Goal: Task Accomplishment & Management: Manage account settings

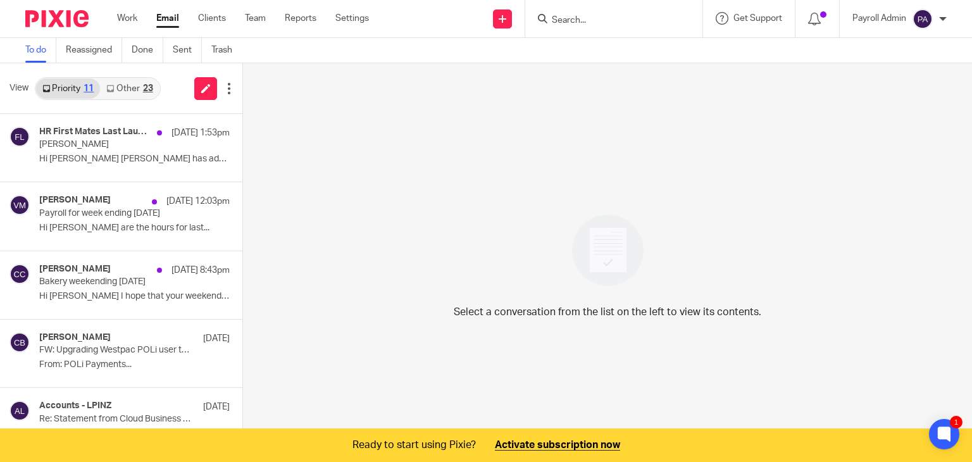
click at [586, 13] on form at bounding box center [617, 19] width 135 height 16
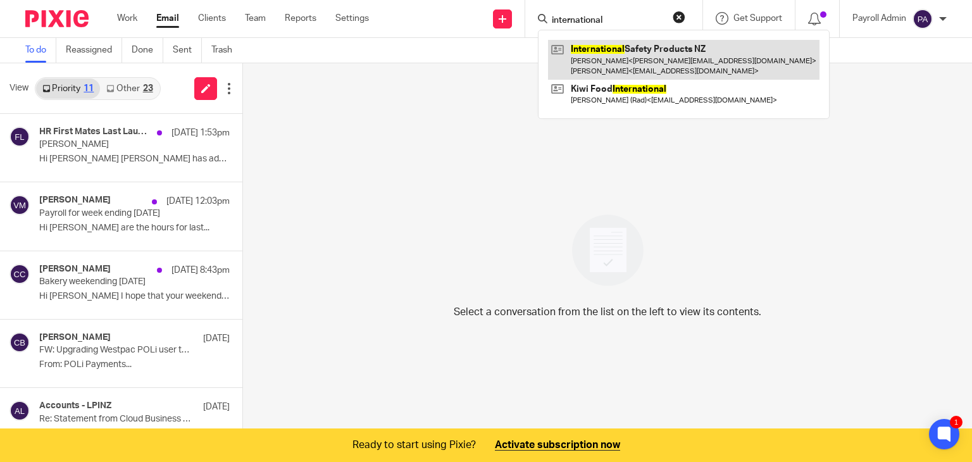
type input "international"
click at [610, 56] on link at bounding box center [683, 59] width 271 height 39
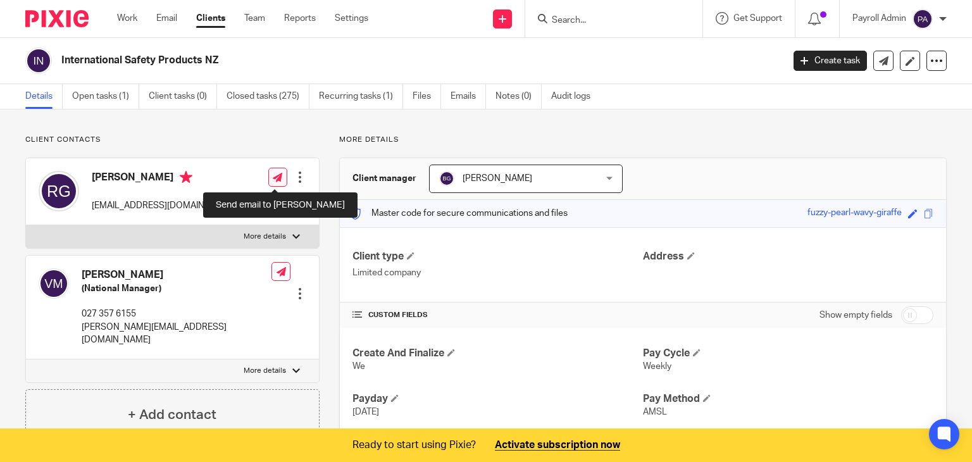
click at [276, 173] on icon at bounding box center [277, 177] width 9 height 9
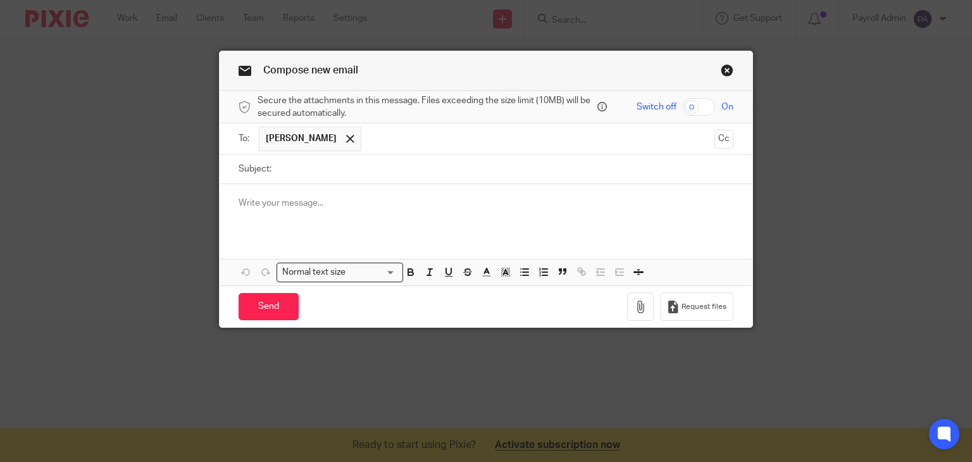
click at [381, 144] on input "text" at bounding box center [538, 139] width 342 height 25
type input "akshay"
click at [411, 137] on span at bounding box center [415, 139] width 8 height 8
click at [380, 138] on input "text" at bounding box center [538, 139] width 342 height 25
type input "akshaygupte19@gmail.com"
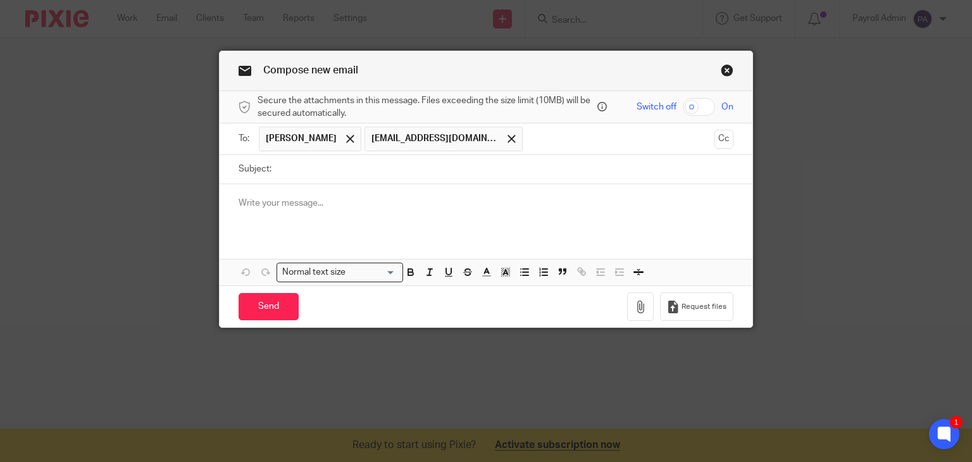
click at [330, 159] on input "Subject:" at bounding box center [506, 169] width 456 height 28
type input "Today's Payroll 14.8.25"
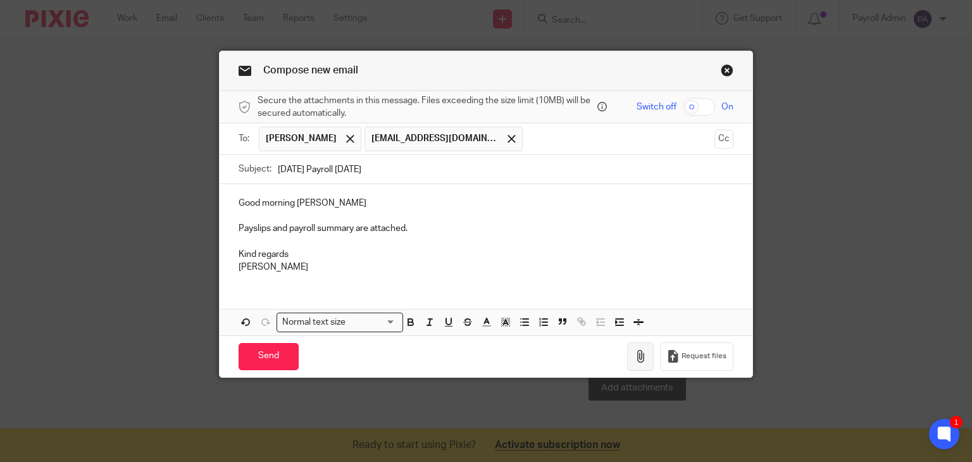
click at [636, 353] on icon "button" at bounding box center [640, 356] width 13 height 13
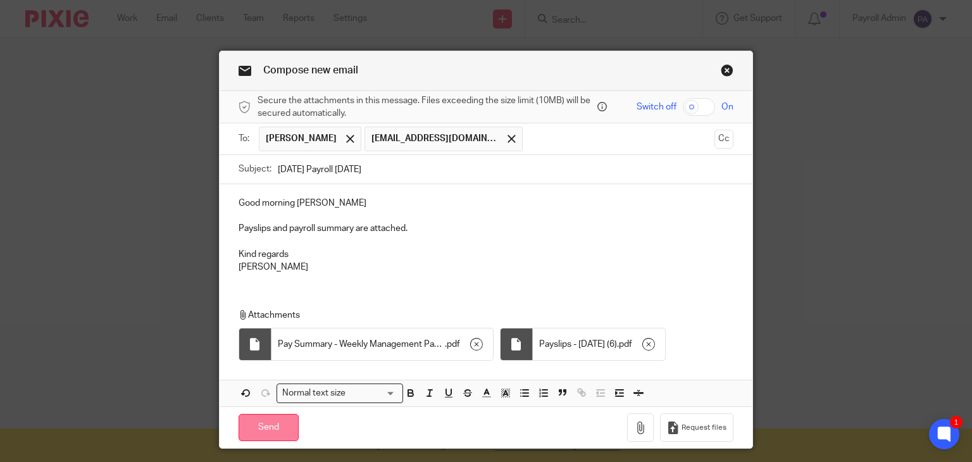
click at [263, 422] on input "Send" at bounding box center [268, 427] width 60 height 27
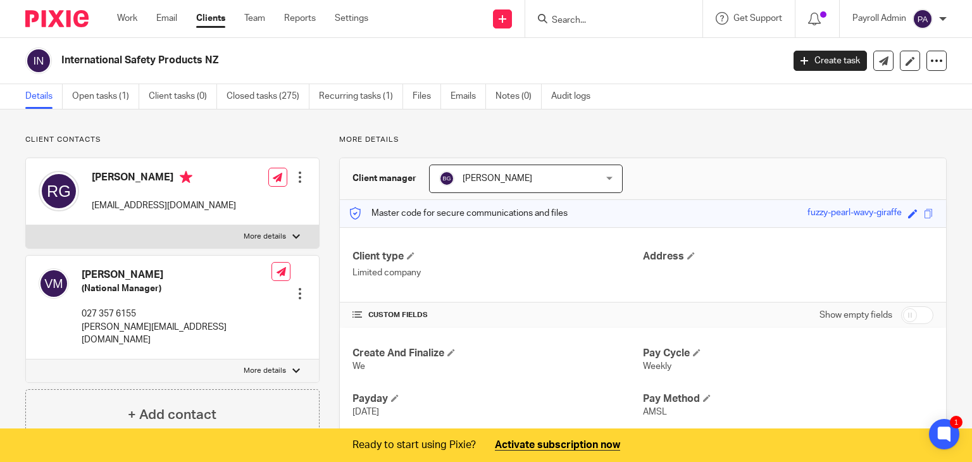
click at [621, 22] on input "Search" at bounding box center [607, 20] width 114 height 11
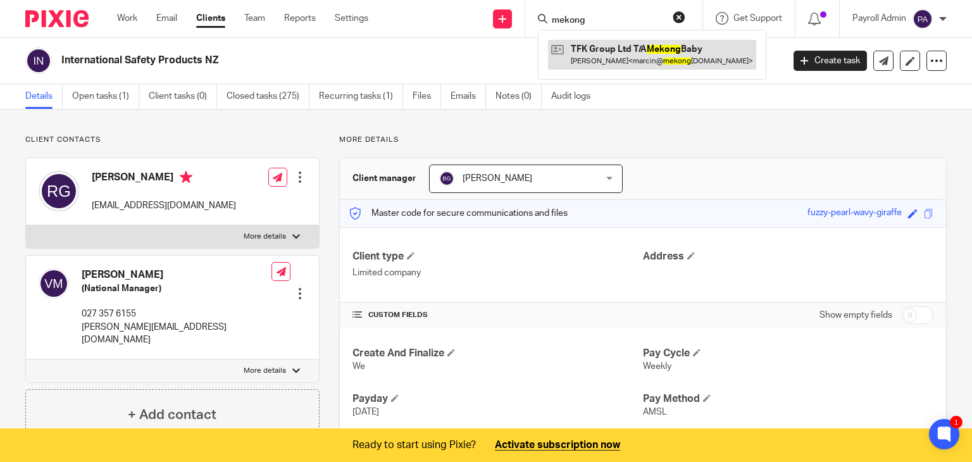
type input "mekong"
click at [596, 49] on link at bounding box center [652, 54] width 208 height 29
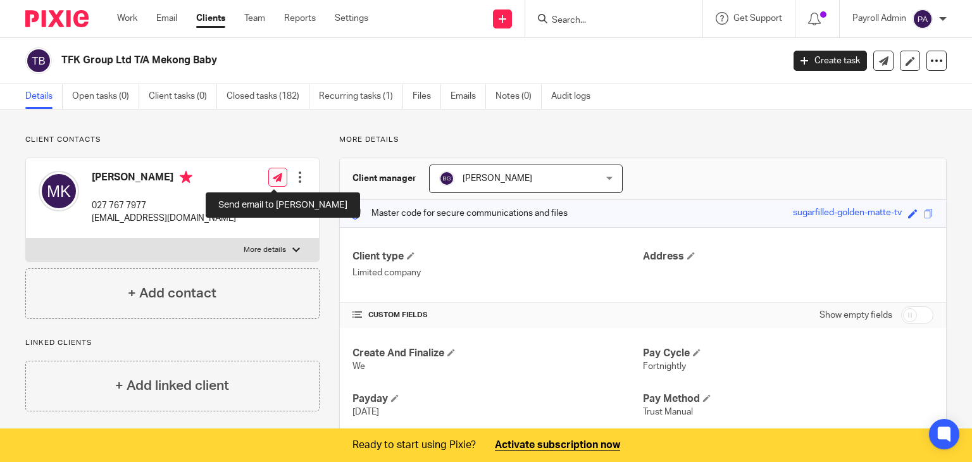
click at [275, 173] on icon at bounding box center [277, 177] width 9 height 9
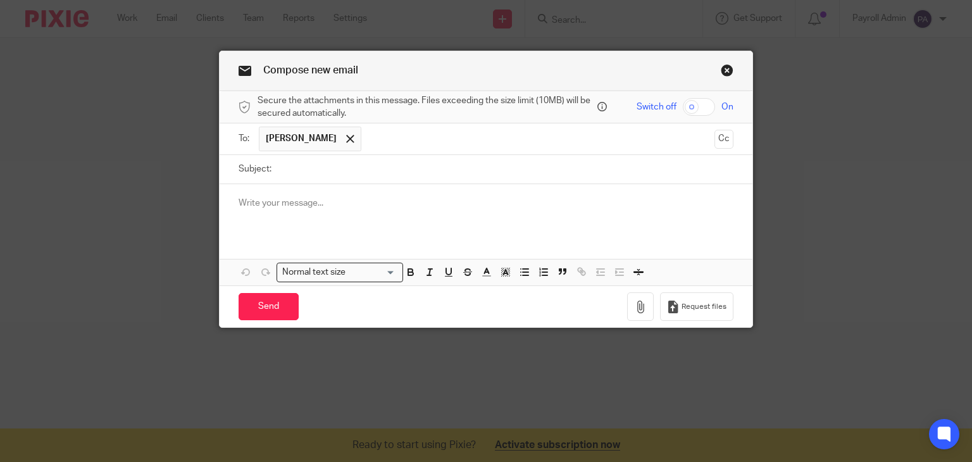
click at [316, 171] on input "Subject:" at bounding box center [506, 169] width 456 height 28
type input "o"
type input "One Off Pay [DATE] [DATE]"
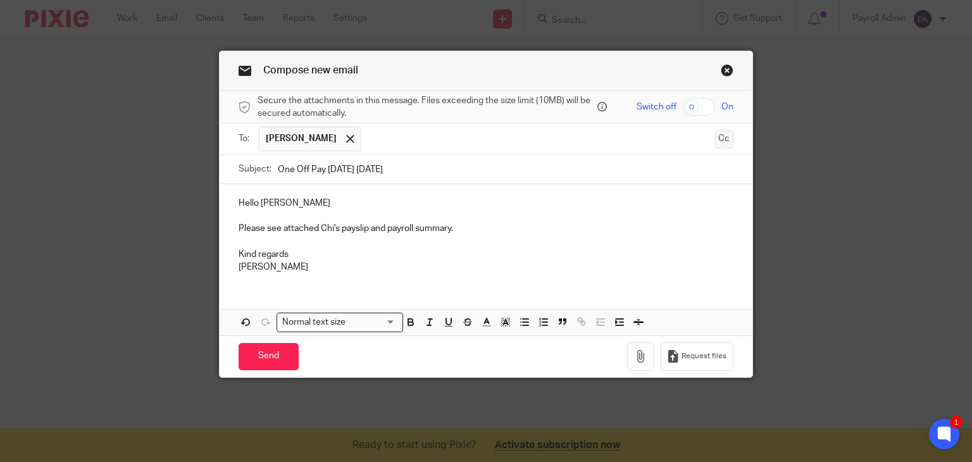
click at [721, 137] on button "Cc" at bounding box center [723, 139] width 19 height 19
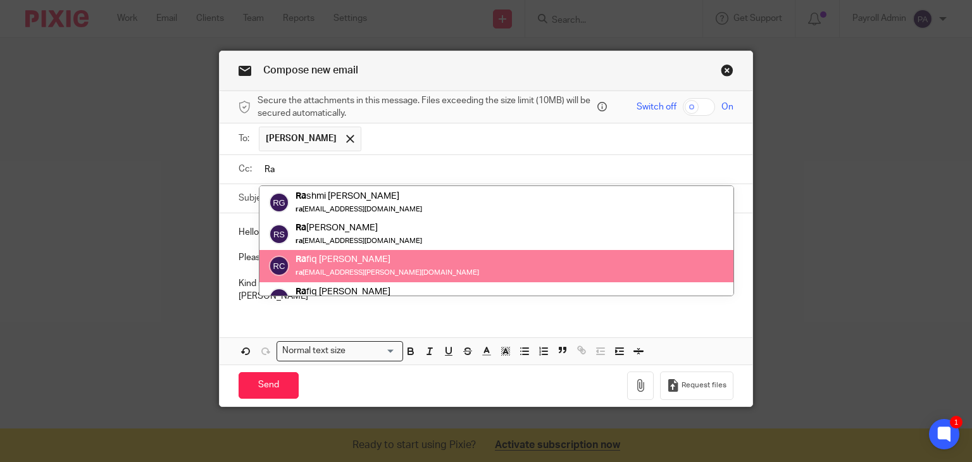
scroll to position [113, 0]
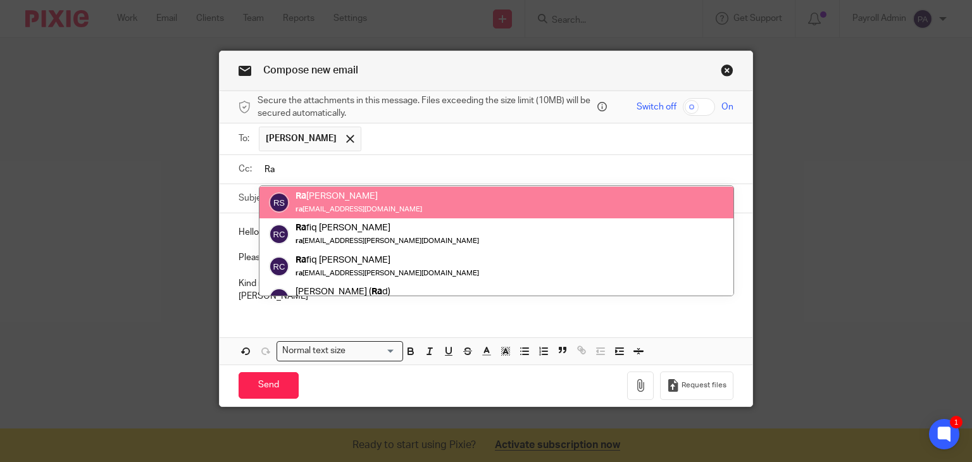
click at [296, 168] on input "Ra" at bounding box center [495, 169] width 466 height 15
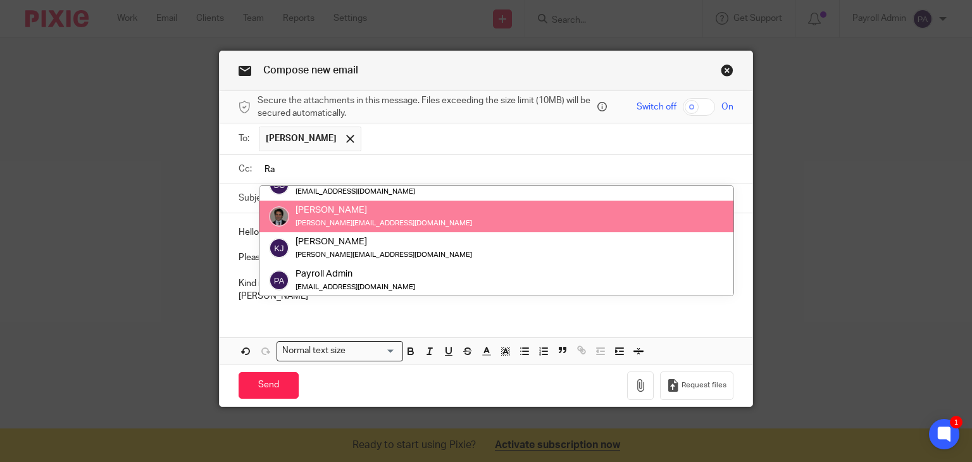
type input "R"
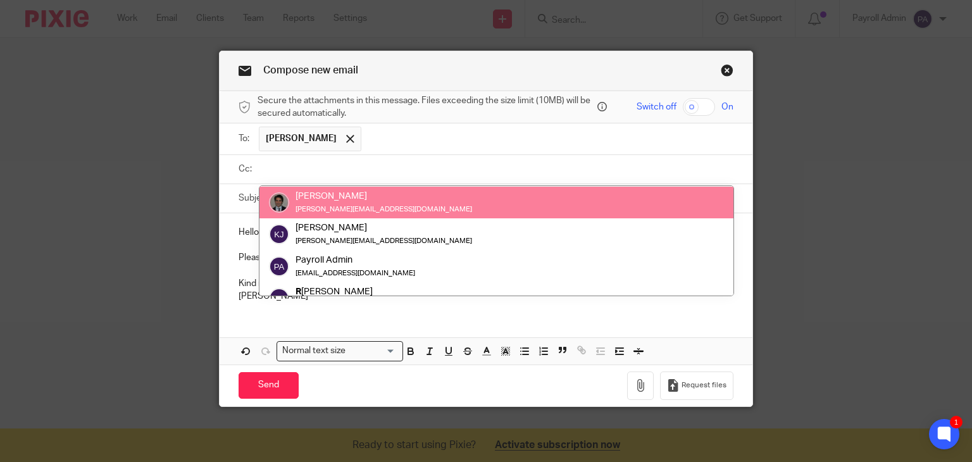
scroll to position [81, 0]
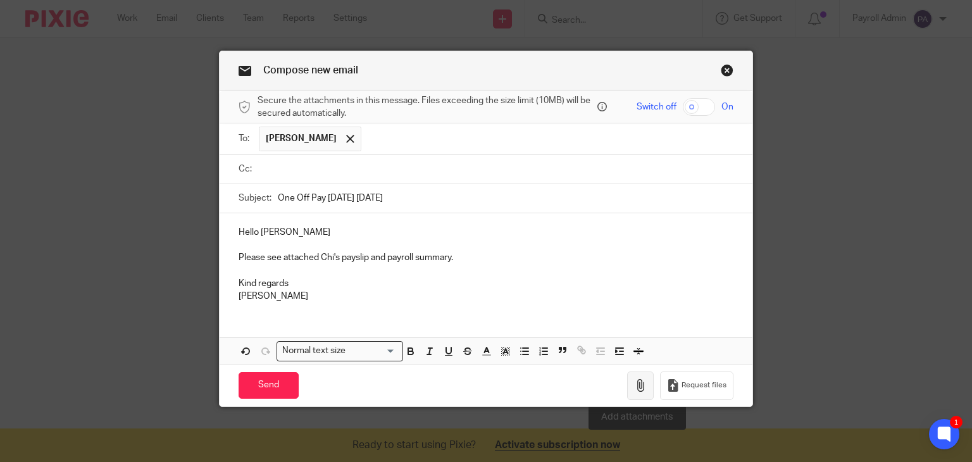
click at [639, 381] on icon "button" at bounding box center [640, 385] width 13 height 13
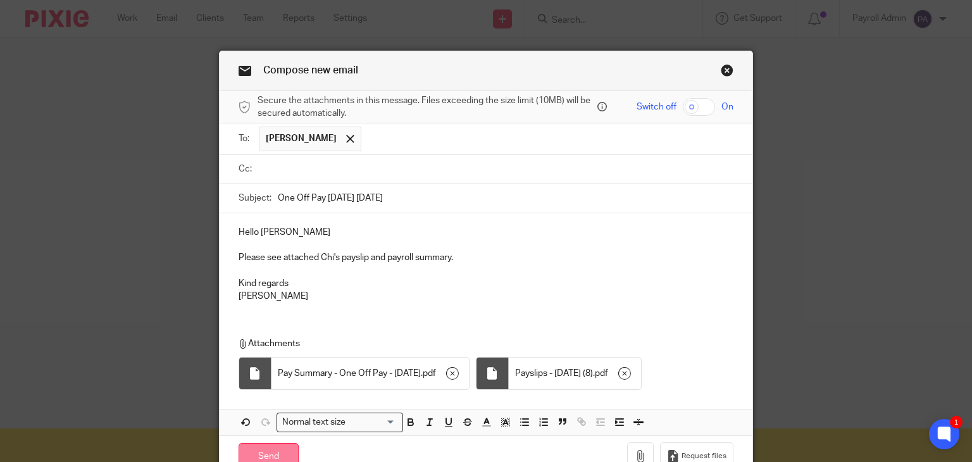
click at [271, 452] on input "Send" at bounding box center [268, 456] width 60 height 27
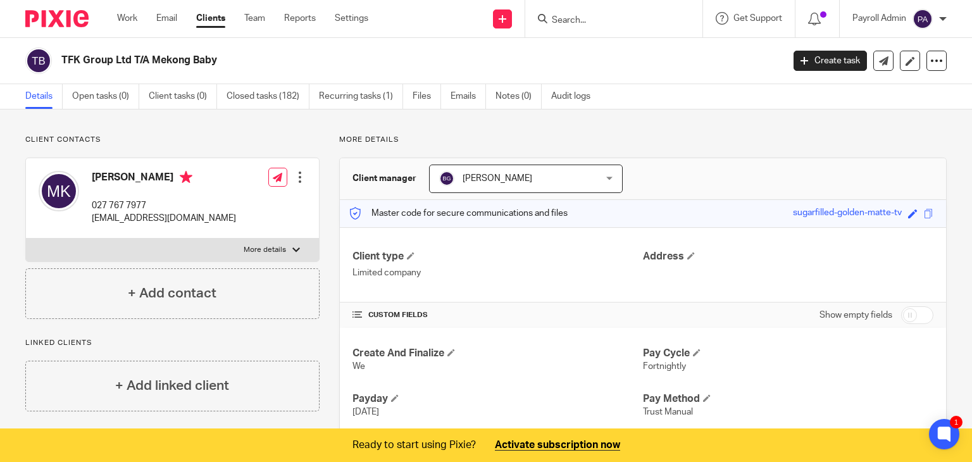
click at [577, 27] on div at bounding box center [613, 18] width 177 height 37
click at [579, 16] on input "Search" at bounding box center [607, 20] width 114 height 11
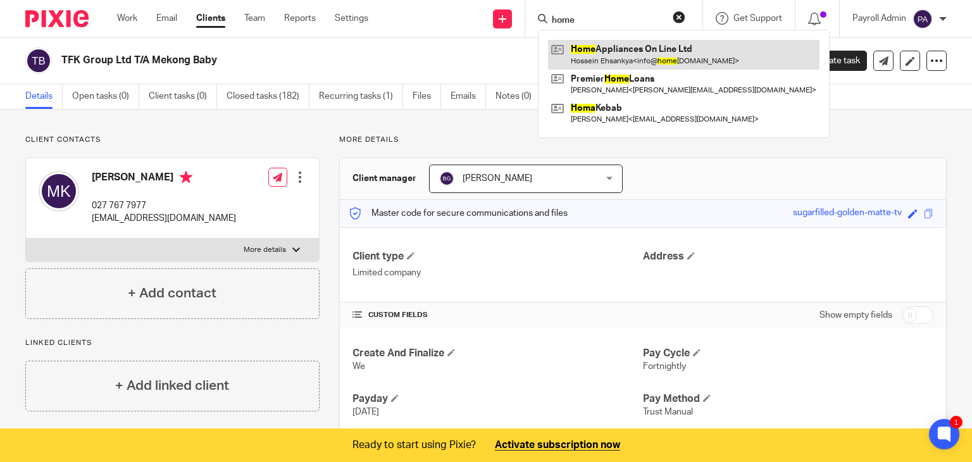
type input "home"
click at [619, 55] on link at bounding box center [683, 54] width 271 height 29
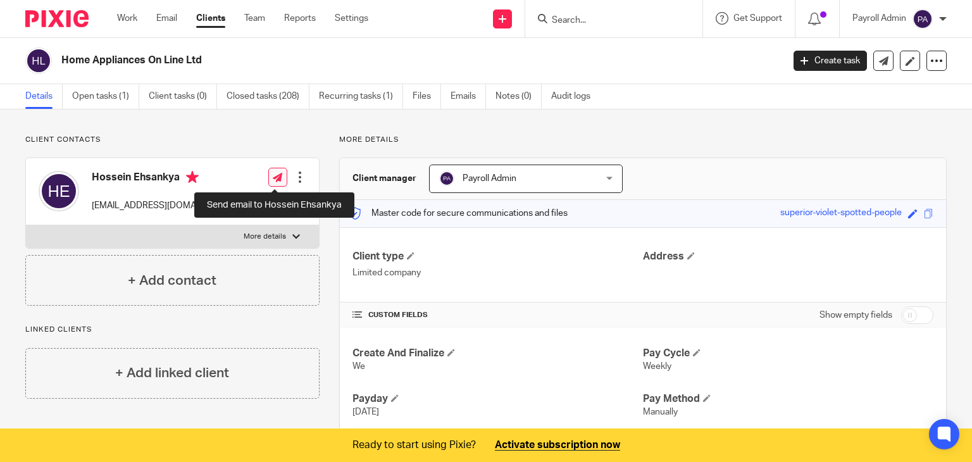
click at [276, 178] on icon at bounding box center [277, 177] width 9 height 9
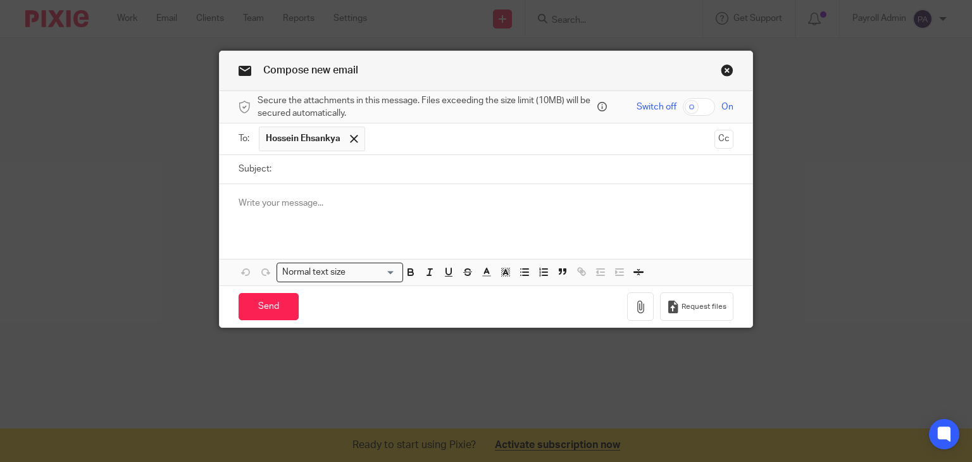
click at [292, 177] on input "Subject:" at bounding box center [506, 169] width 456 height 28
type input "[DATE] Payroll [DATE]"
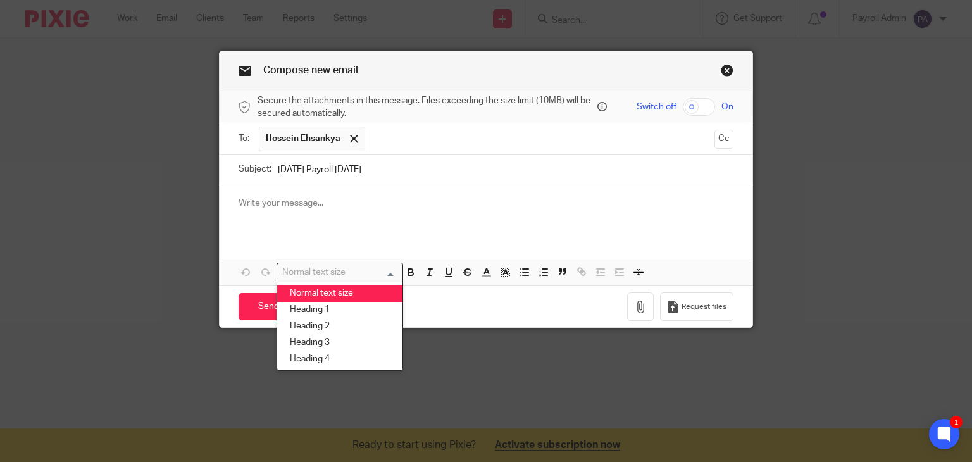
click at [288, 214] on div at bounding box center [485, 208] width 533 height 49
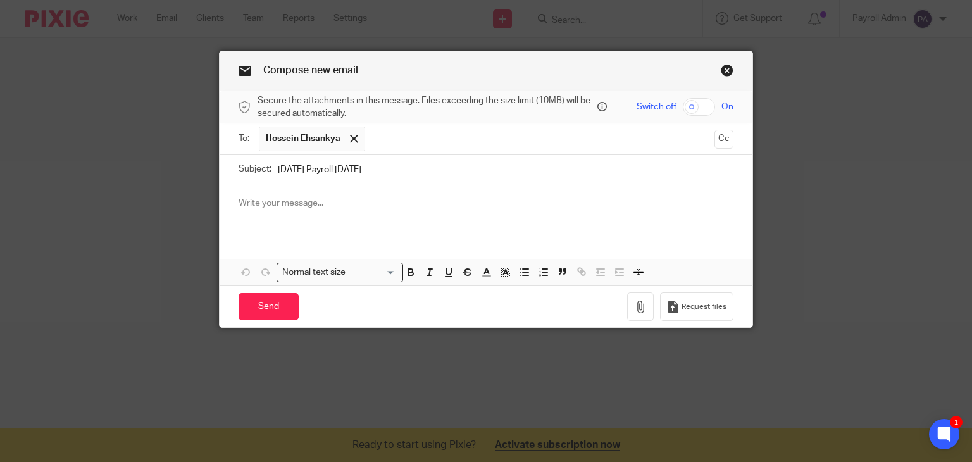
click at [289, 198] on p at bounding box center [485, 203] width 495 height 13
click at [289, 201] on p at bounding box center [485, 203] width 495 height 13
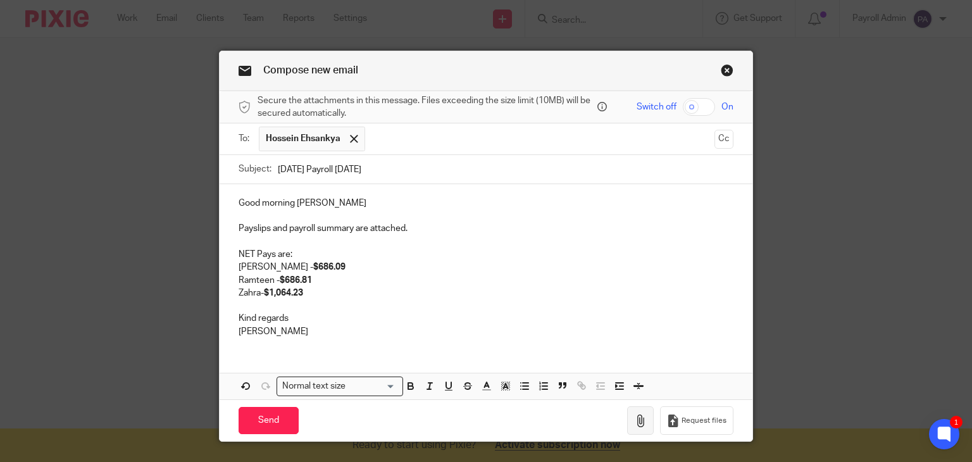
click at [636, 421] on icon "button" at bounding box center [640, 420] width 13 height 13
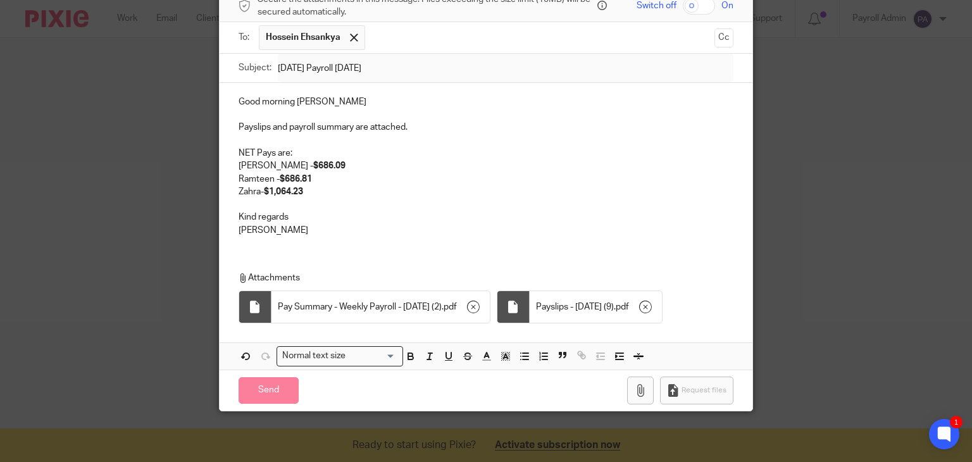
scroll to position [100, 0]
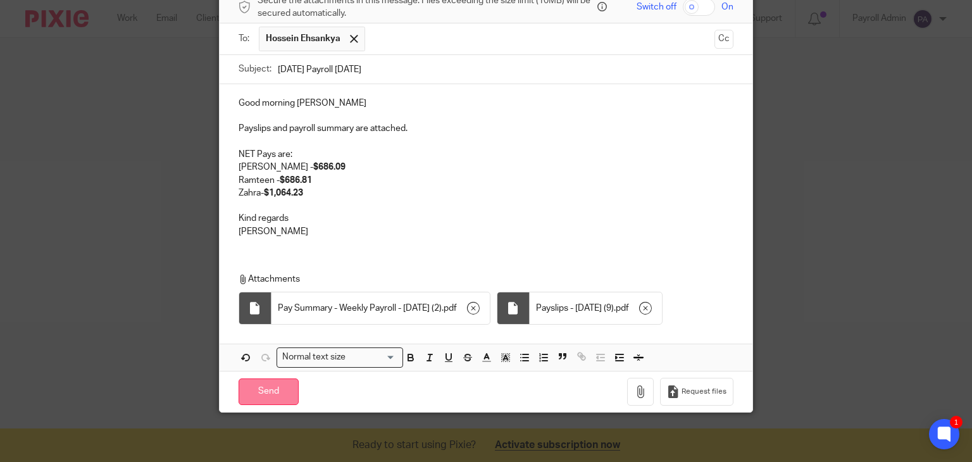
click at [261, 390] on input "Send" at bounding box center [268, 391] width 60 height 27
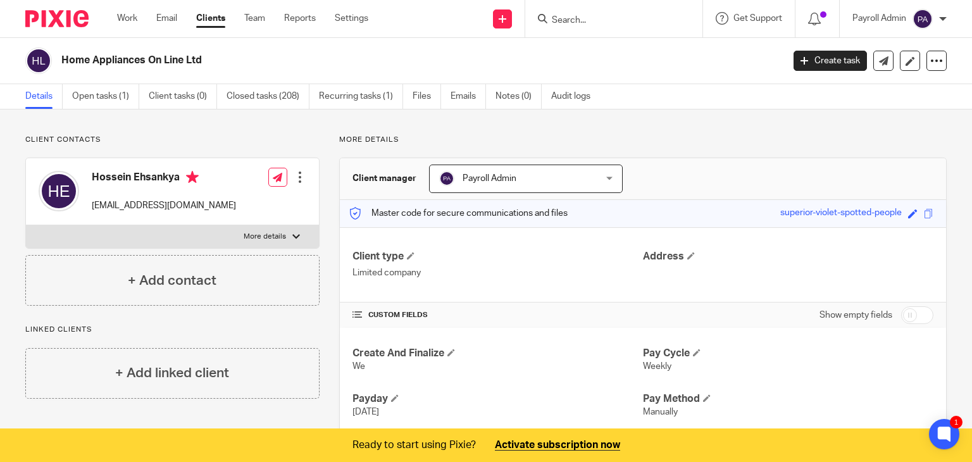
click at [582, 22] on input "Search" at bounding box center [607, 20] width 114 height 11
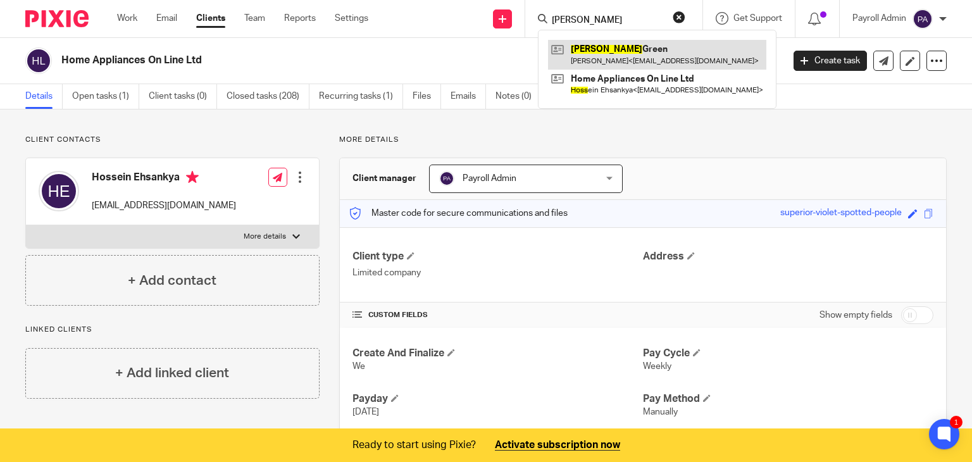
type input "[PERSON_NAME]"
click at [593, 54] on link at bounding box center [657, 54] width 218 height 29
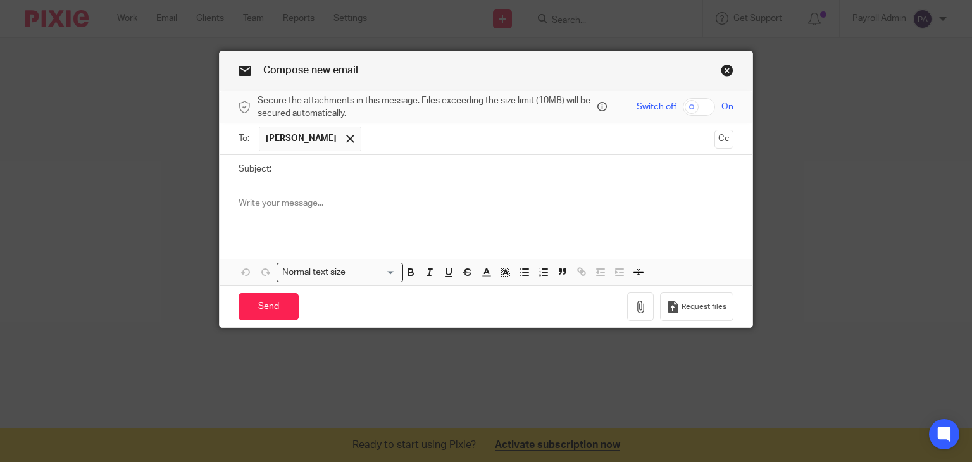
click at [324, 175] on input "Subject:" at bounding box center [506, 169] width 456 height 28
type input "Today's Payroll 14.8.25"
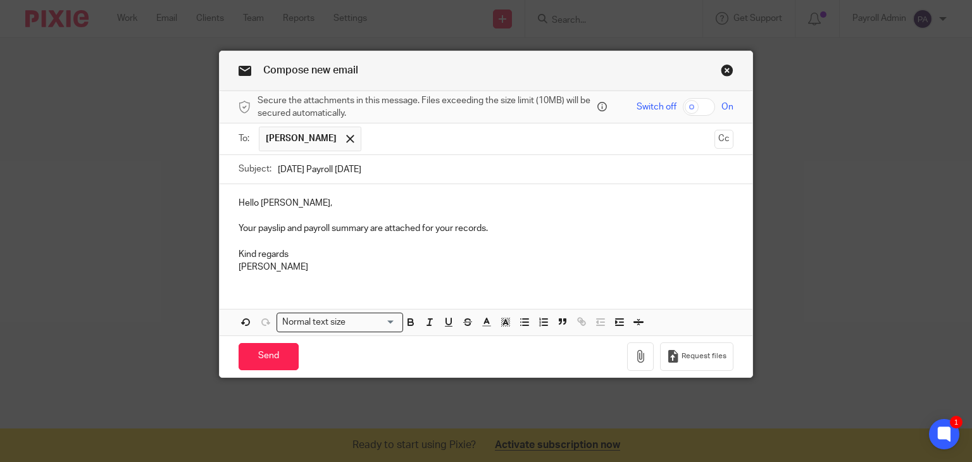
click at [511, 230] on p "Your payslip and payroll summary are attached for your records." at bounding box center [485, 228] width 495 height 13
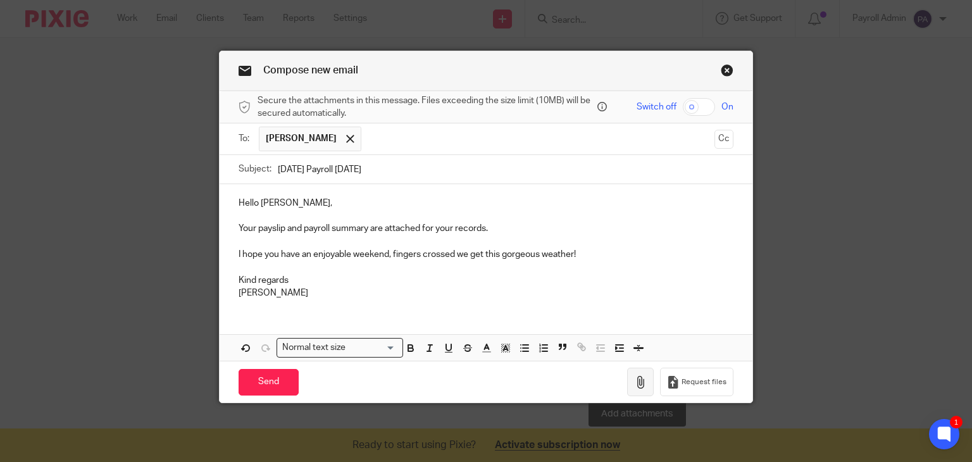
click at [639, 383] on icon "button" at bounding box center [640, 382] width 13 height 13
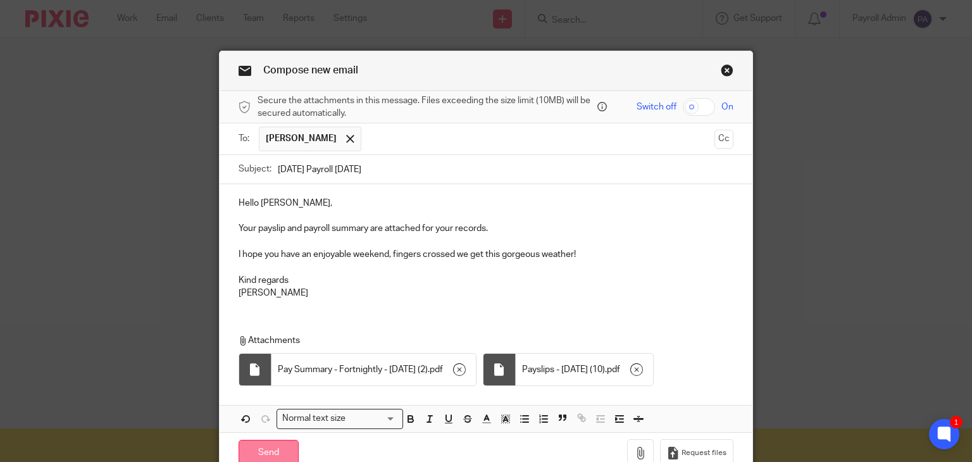
click at [266, 448] on input "Send" at bounding box center [268, 453] width 60 height 27
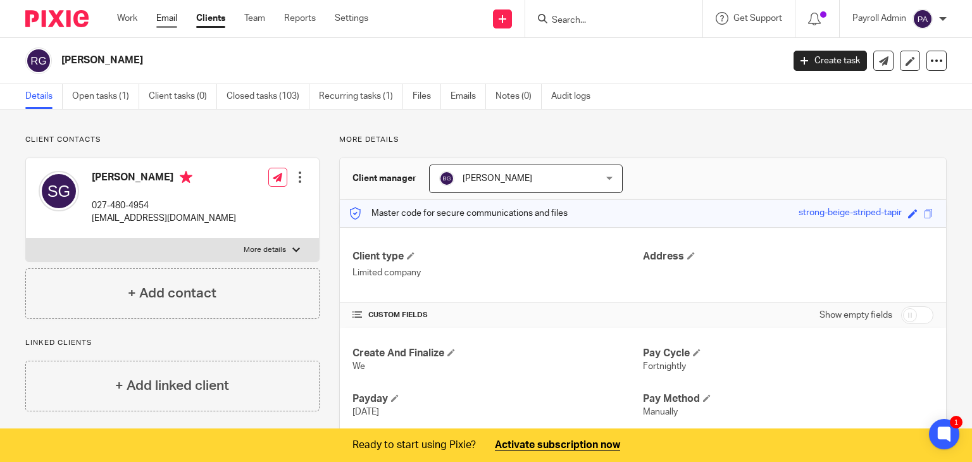
click at [170, 18] on link "Email" at bounding box center [166, 18] width 21 height 13
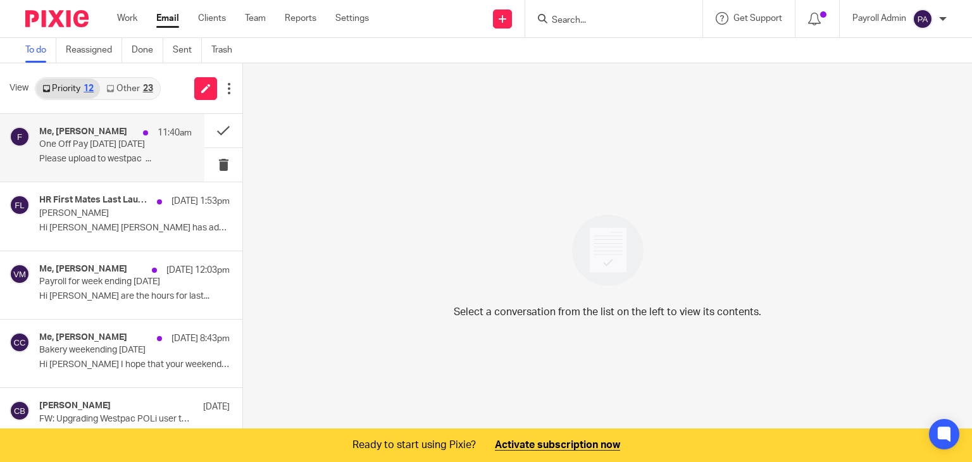
click at [103, 149] on p "One Off Pay today 14.8.25" at bounding box center [100, 144] width 122 height 11
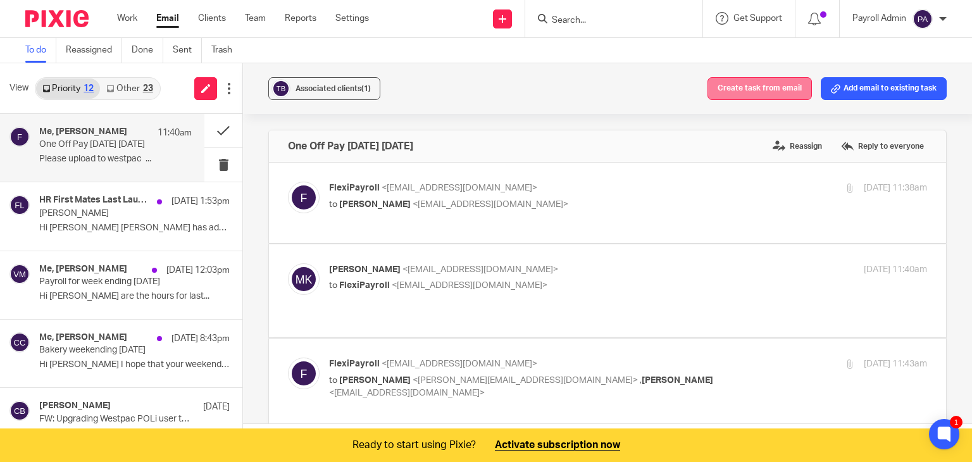
click at [751, 93] on button "Create task from email" at bounding box center [759, 88] width 104 height 23
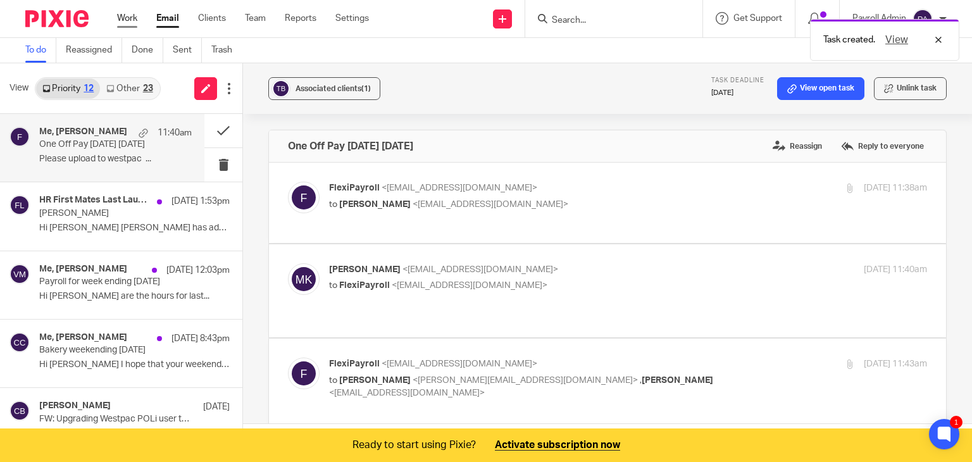
click at [125, 16] on link "Work" at bounding box center [127, 18] width 20 height 13
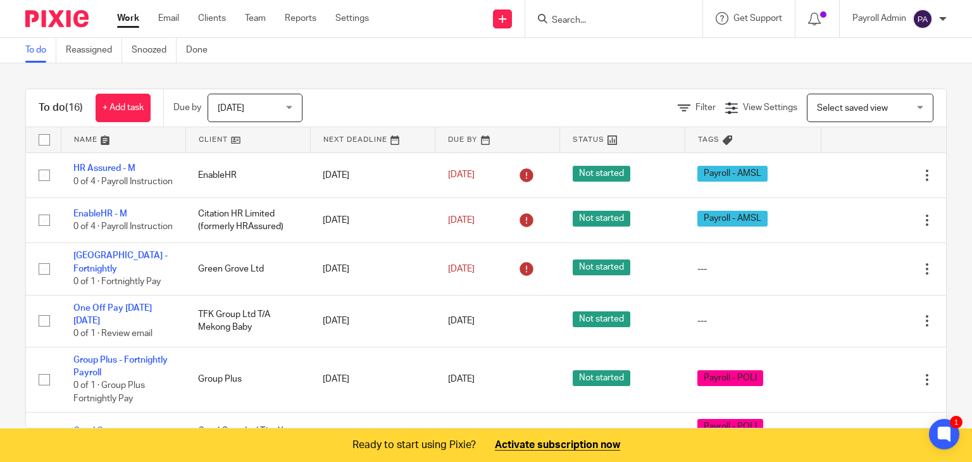
click at [592, 19] on input "Search" at bounding box center [607, 20] width 114 height 11
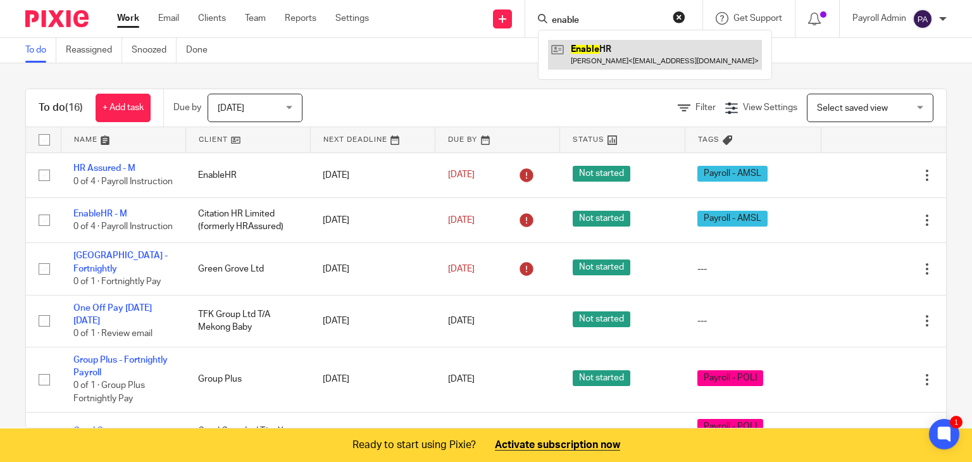
type input "enable"
click at [600, 59] on link at bounding box center [655, 54] width 214 height 29
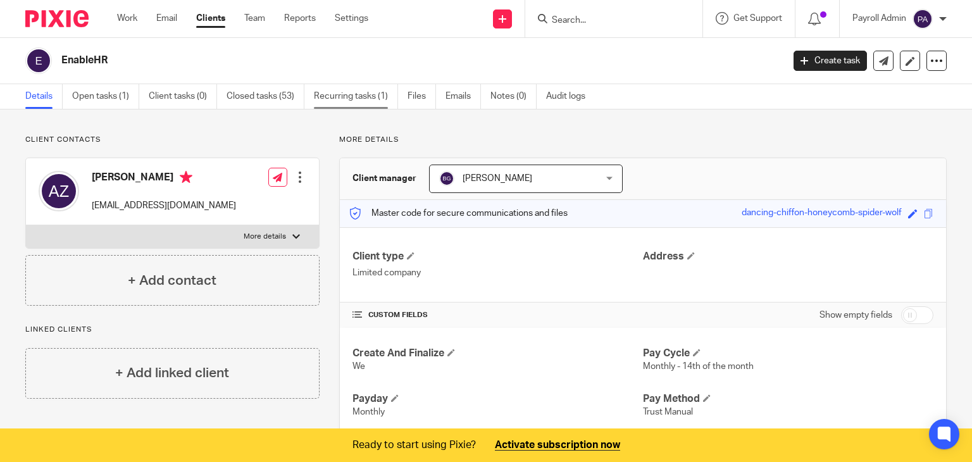
click at [362, 101] on link "Recurring tasks (1)" at bounding box center [356, 96] width 84 height 25
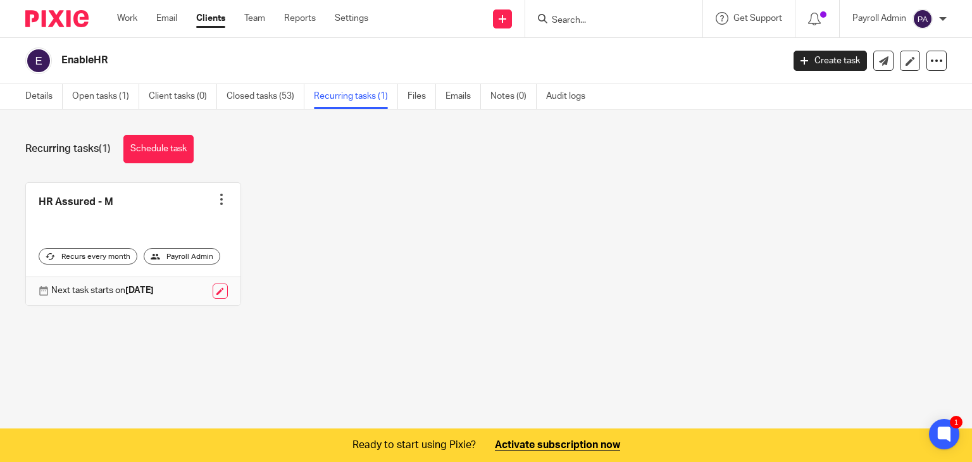
click at [225, 196] on link at bounding box center [133, 244] width 214 height 122
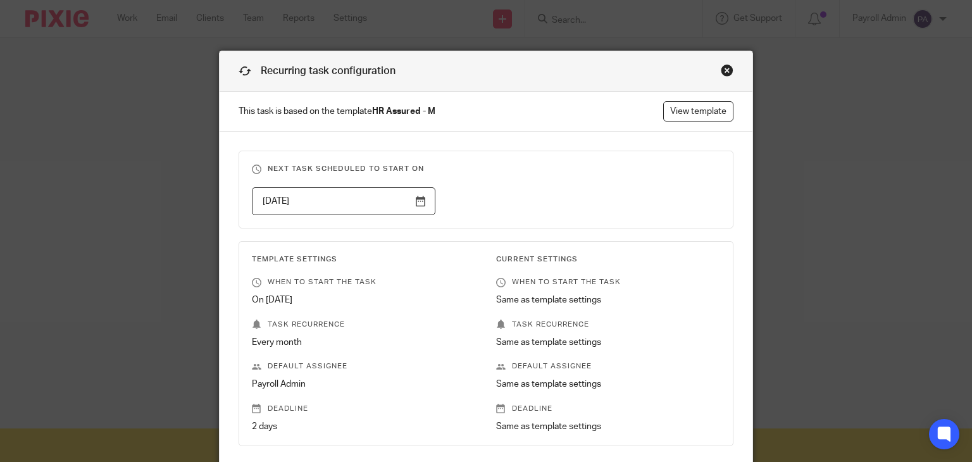
click at [722, 66] on div "Close this dialog window" at bounding box center [726, 70] width 13 height 13
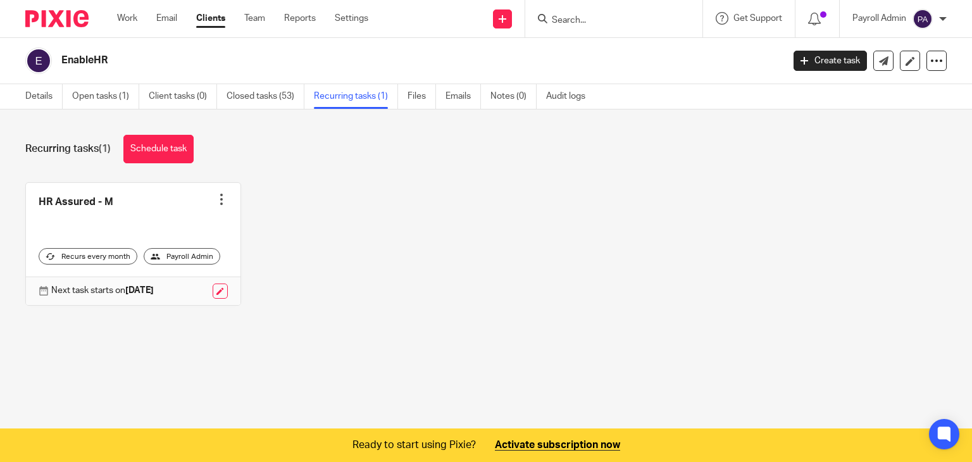
click at [215, 198] on div at bounding box center [221, 199] width 13 height 13
click at [172, 281] on span "Cancel schedule" at bounding box center [170, 279] width 66 height 9
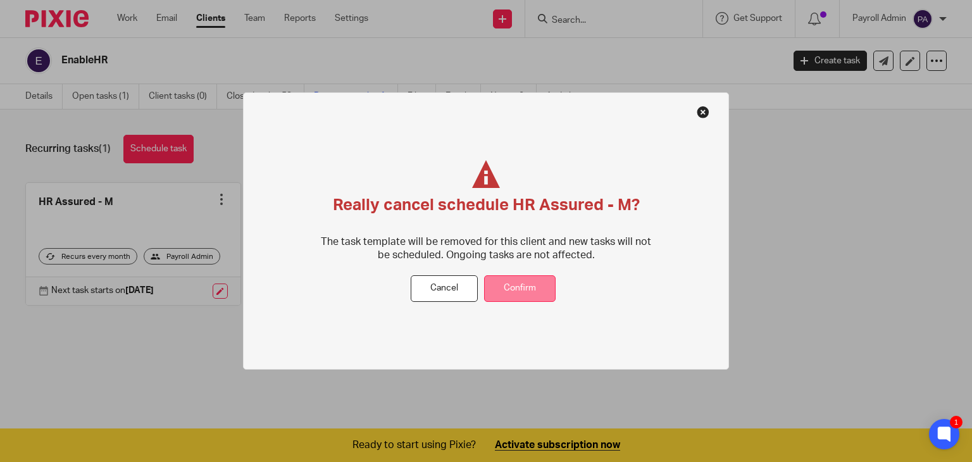
click at [525, 290] on button "Confirm" at bounding box center [519, 288] width 71 height 27
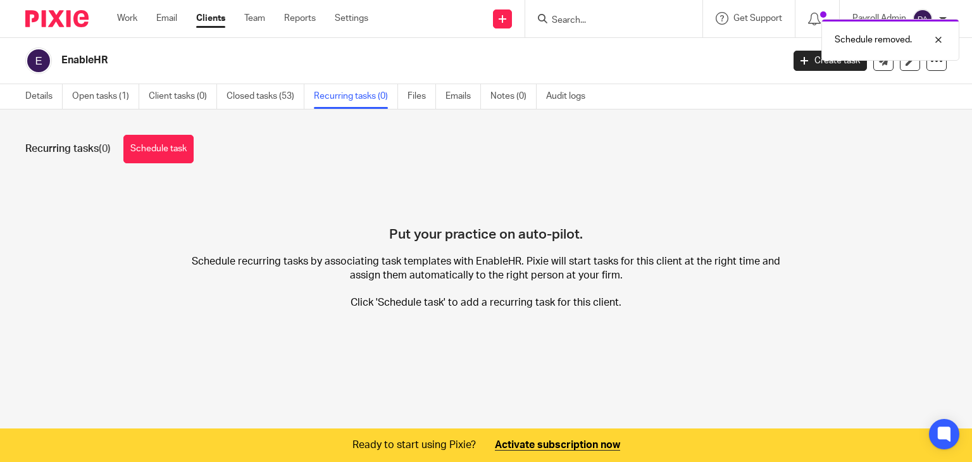
click at [594, 18] on div "Schedule removed." at bounding box center [722, 37] width 473 height 48
click at [585, 23] on div "Schedule removed." at bounding box center [722, 37] width 473 height 48
click at [592, 18] on div "Schedule removed." at bounding box center [722, 37] width 473 height 48
click at [571, 22] on div "Schedule removed." at bounding box center [722, 37] width 473 height 48
click at [555, 16] on div "Schedule removed." at bounding box center [722, 37] width 473 height 48
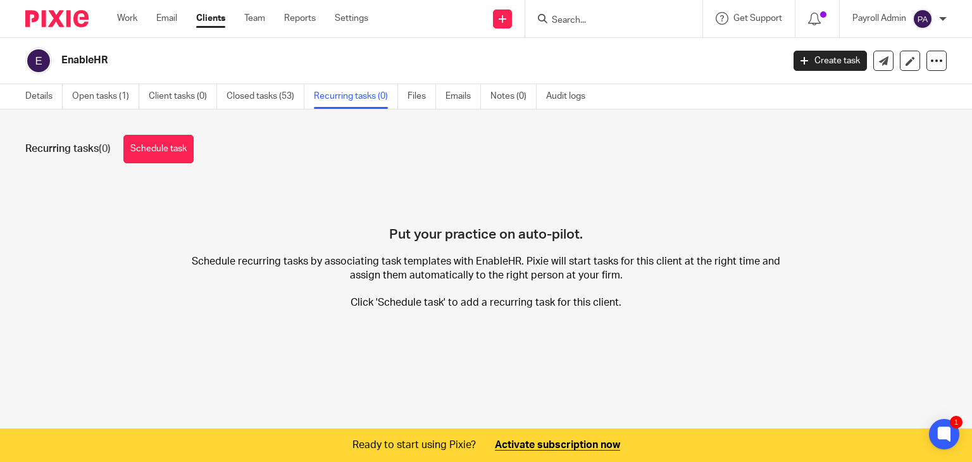
click at [569, 21] on input "Search" at bounding box center [607, 20] width 114 height 11
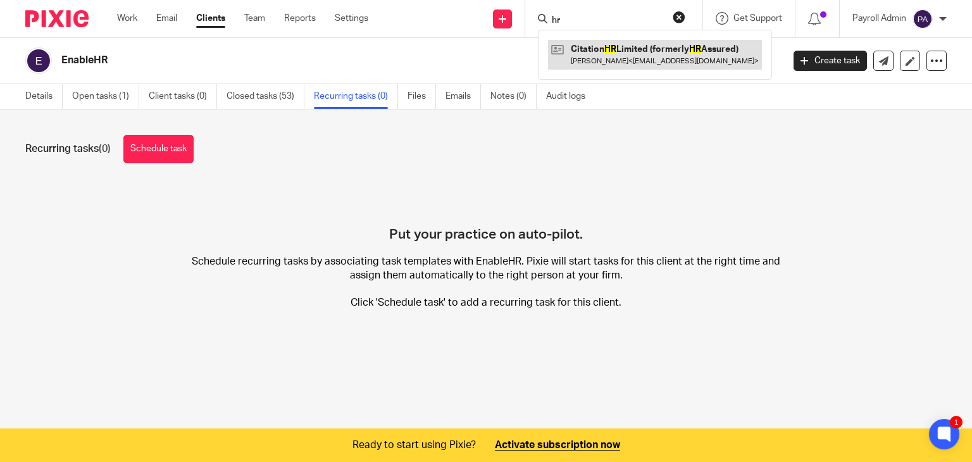
type input "hr"
click at [603, 54] on link at bounding box center [655, 54] width 214 height 29
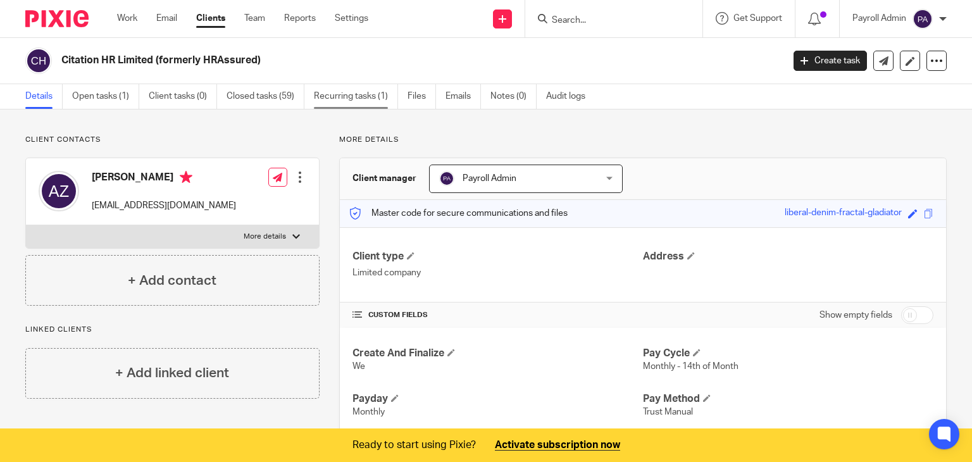
click at [345, 106] on link "Recurring tasks (1)" at bounding box center [356, 96] width 84 height 25
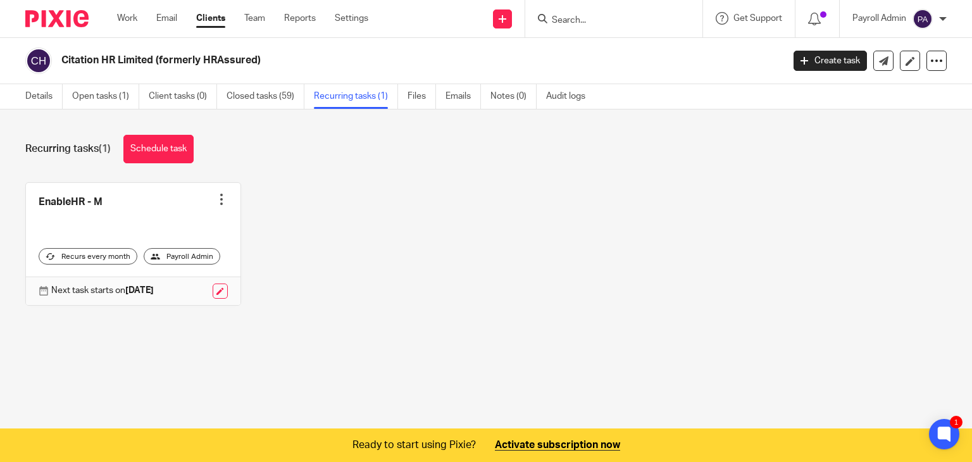
click at [215, 194] on div at bounding box center [221, 199] width 13 height 13
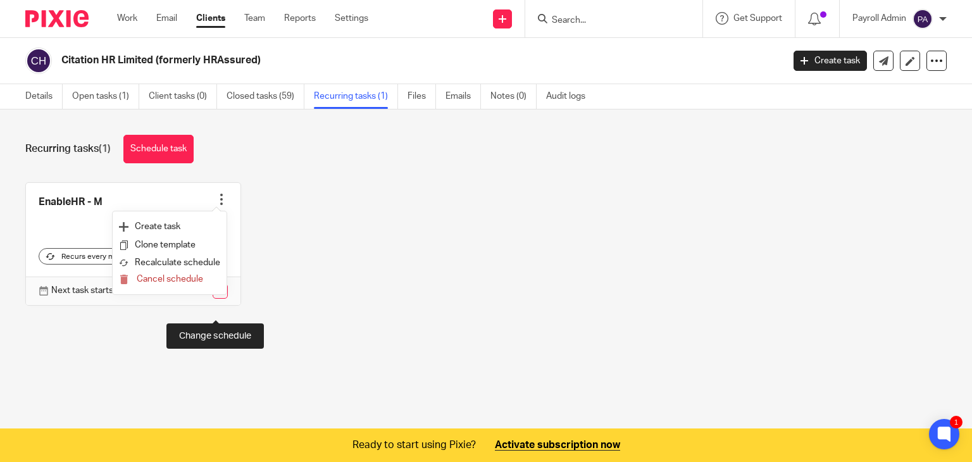
click at [218, 299] on link at bounding box center [220, 290] width 15 height 15
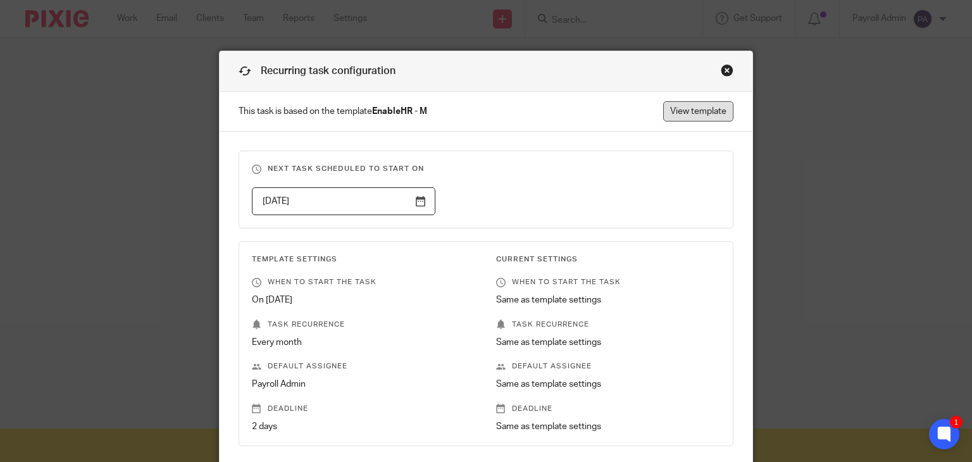
click at [691, 113] on link "View template" at bounding box center [698, 111] width 70 height 20
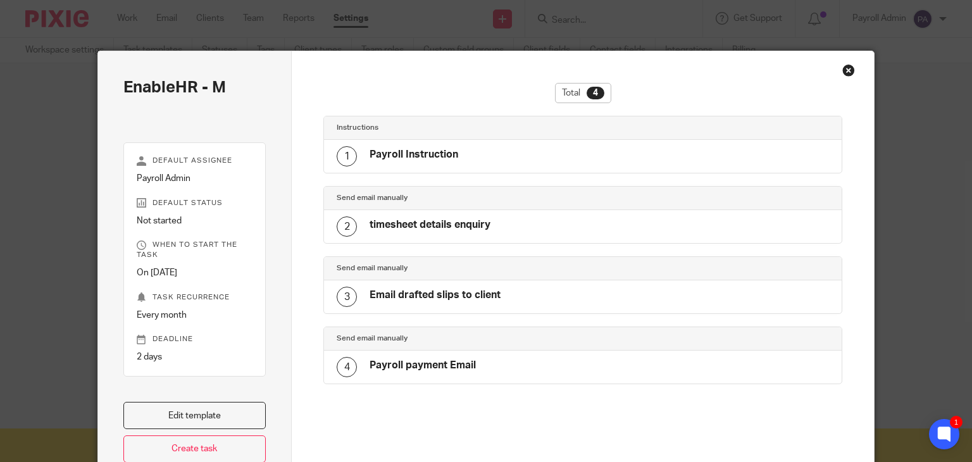
scroll to position [63, 0]
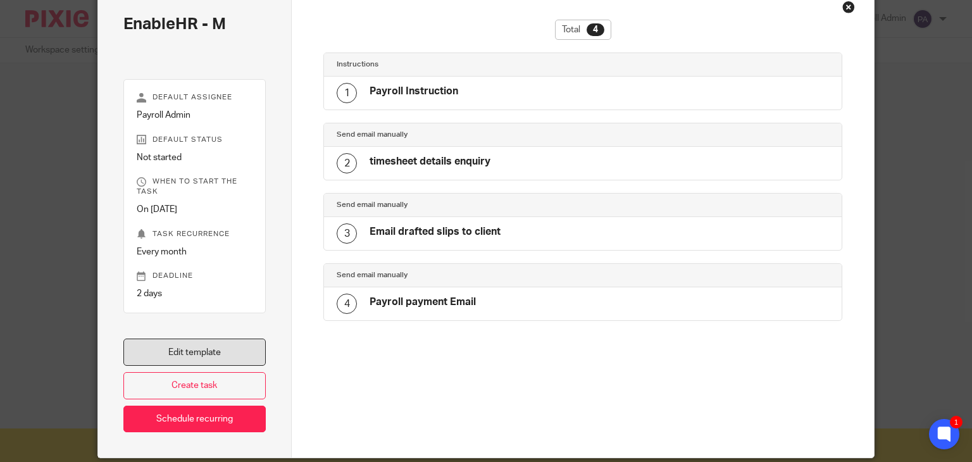
click at [207, 353] on link "Edit template" at bounding box center [194, 351] width 143 height 27
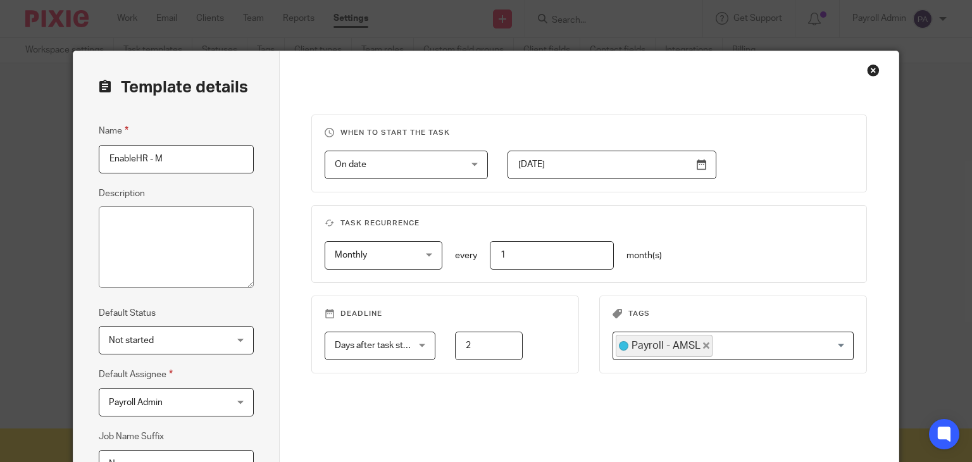
click at [164, 135] on fieldset "Name EnableHR - M" at bounding box center [176, 147] width 155 height 49
drag, startPoint x: 161, startPoint y: 159, endPoint x: 66, endPoint y: 154, distance: 95.0
click at [66, 154] on div "Template details Name EnableHR - M Description Default Status Not started Not s…" at bounding box center [486, 231] width 972 height 462
type input "CitationHR - M"
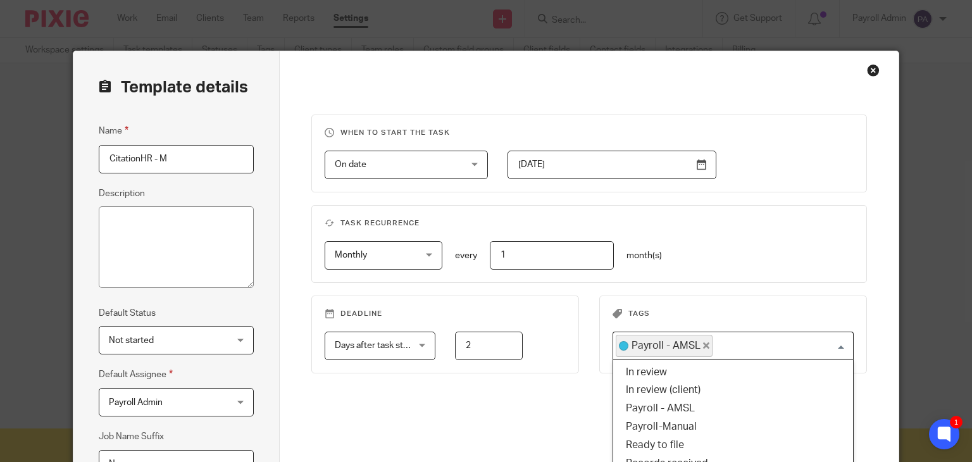
click at [840, 343] on input "Search for option" at bounding box center [779, 346] width 132 height 22
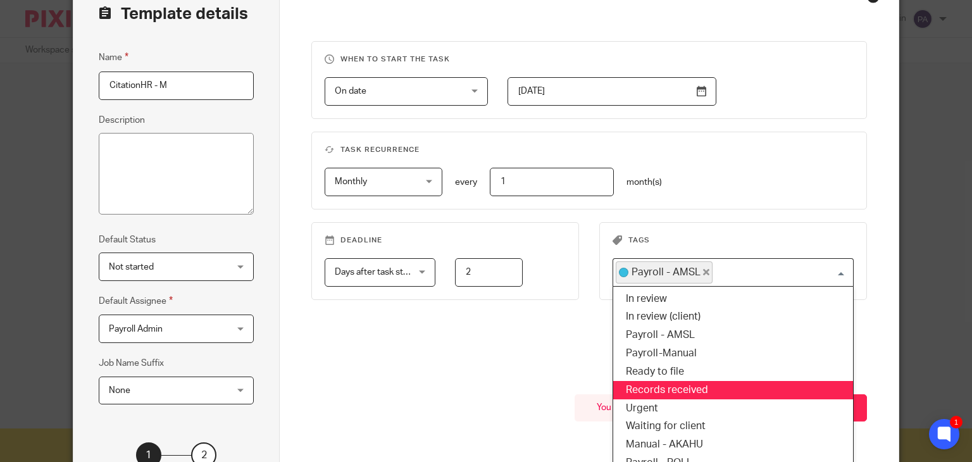
scroll to position [127, 0]
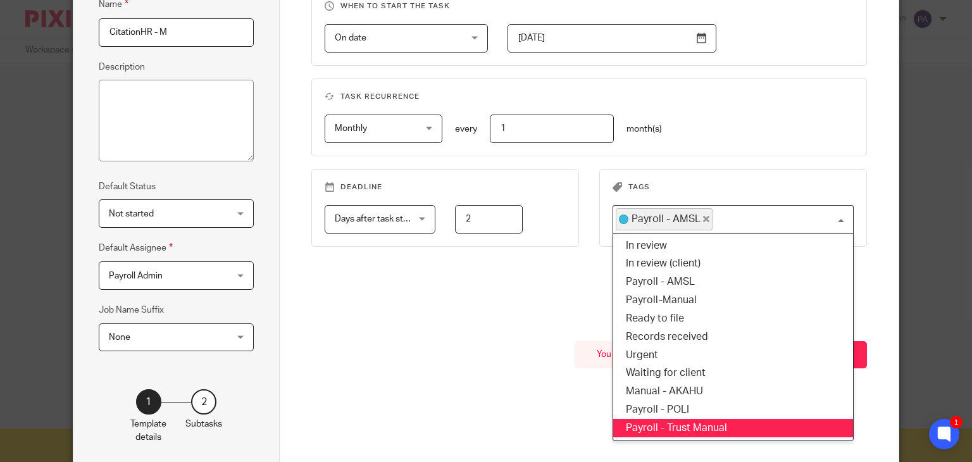
click at [705, 423] on li "Payroll - Trust Manual" at bounding box center [733, 428] width 240 height 18
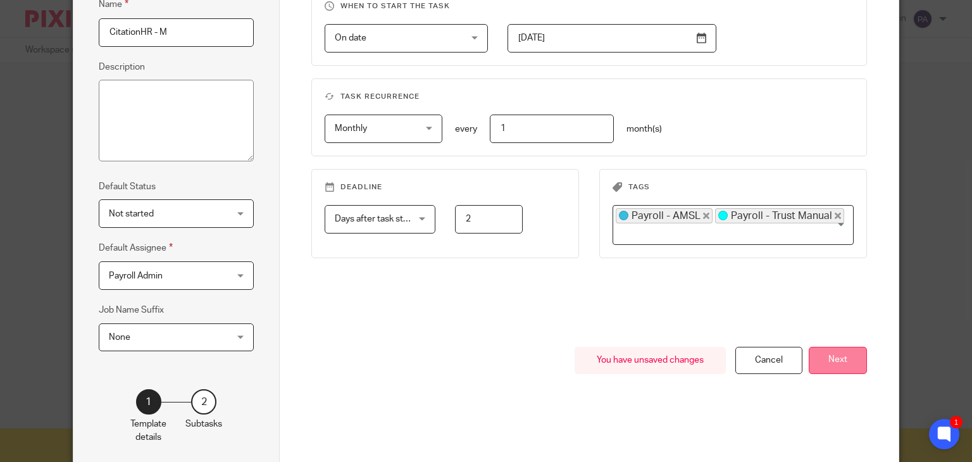
click at [824, 358] on button "Next" at bounding box center [837, 360] width 58 height 27
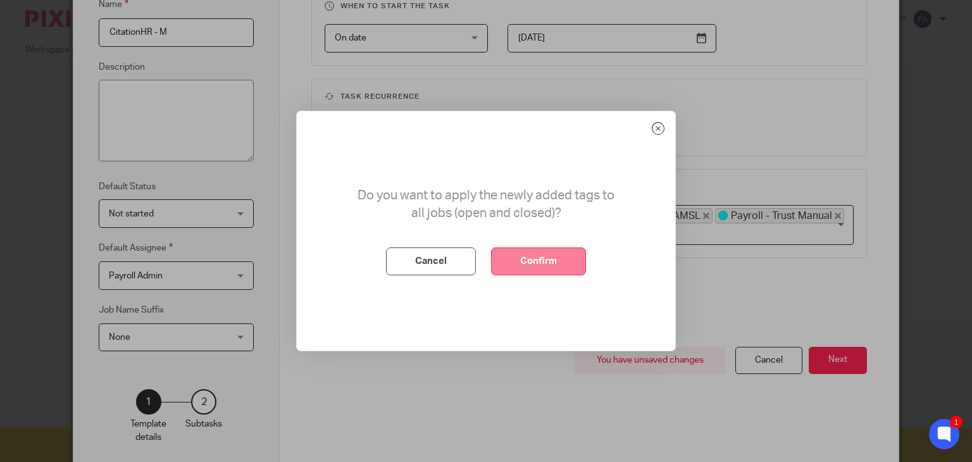
click at [545, 257] on button "Confirm" at bounding box center [538, 261] width 95 height 28
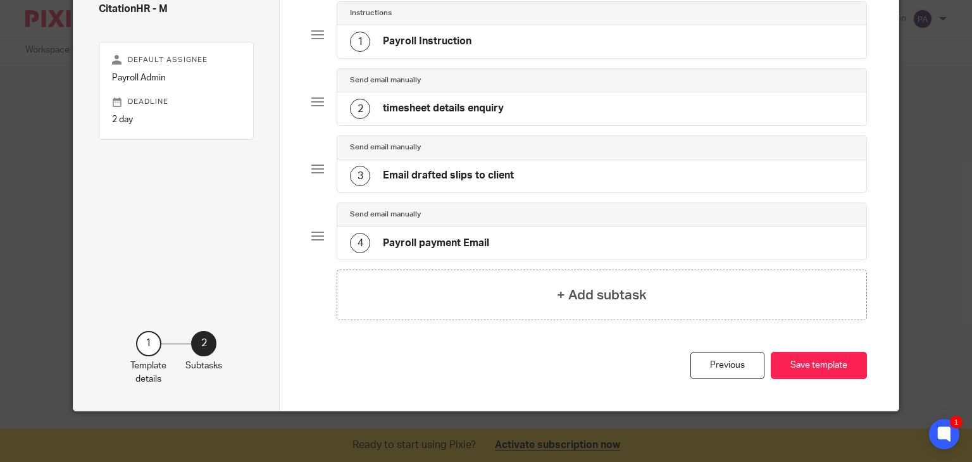
scroll to position [113, 0]
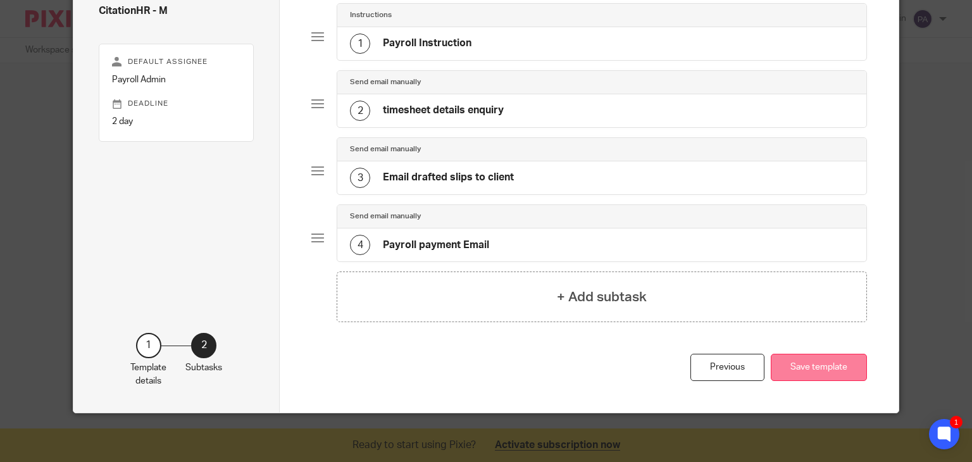
click at [830, 366] on button "Save template" at bounding box center [818, 367] width 96 height 27
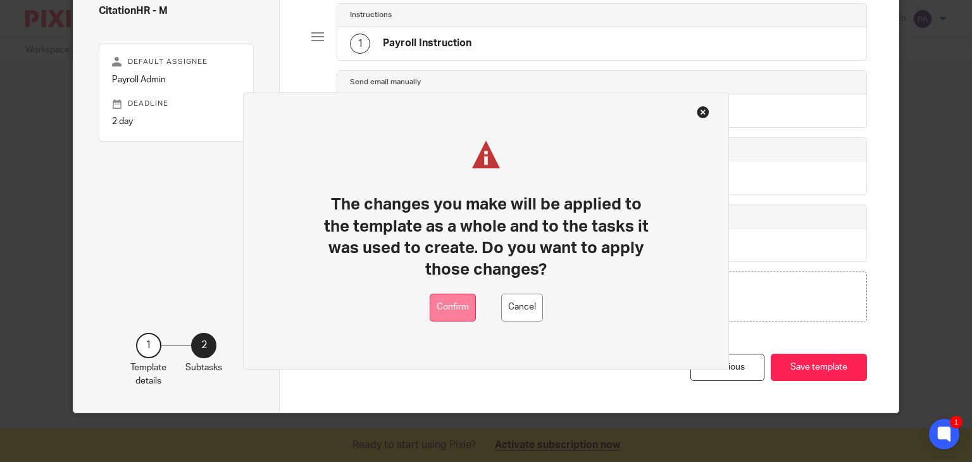
click at [453, 309] on button "Confirm" at bounding box center [452, 307] width 46 height 28
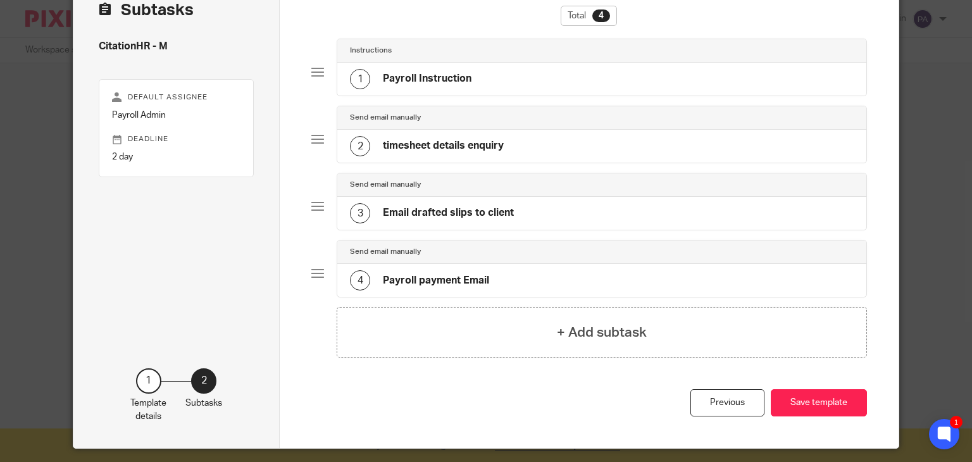
scroll to position [49, 0]
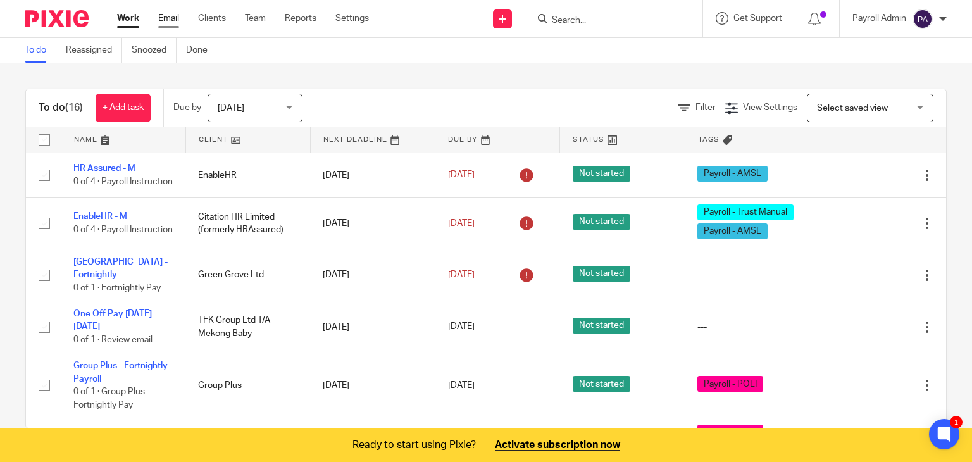
click at [175, 21] on link "Email" at bounding box center [168, 18] width 21 height 13
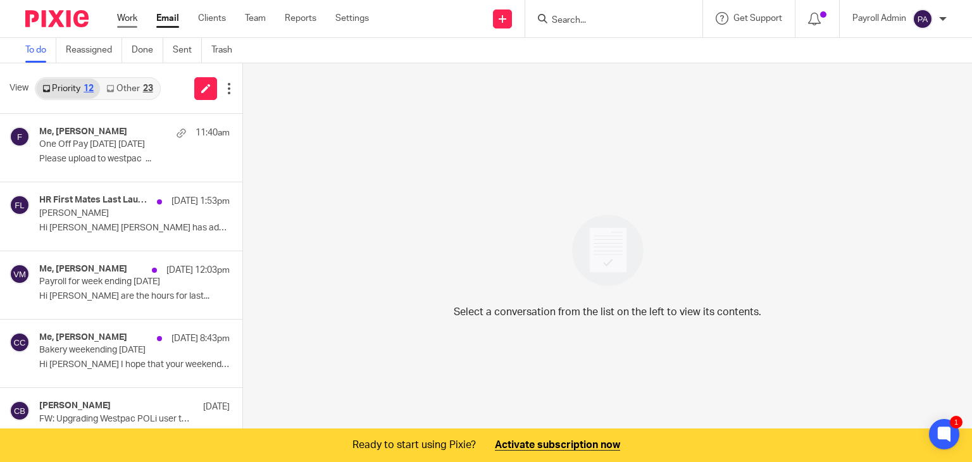
click at [120, 20] on link "Work" at bounding box center [127, 18] width 20 height 13
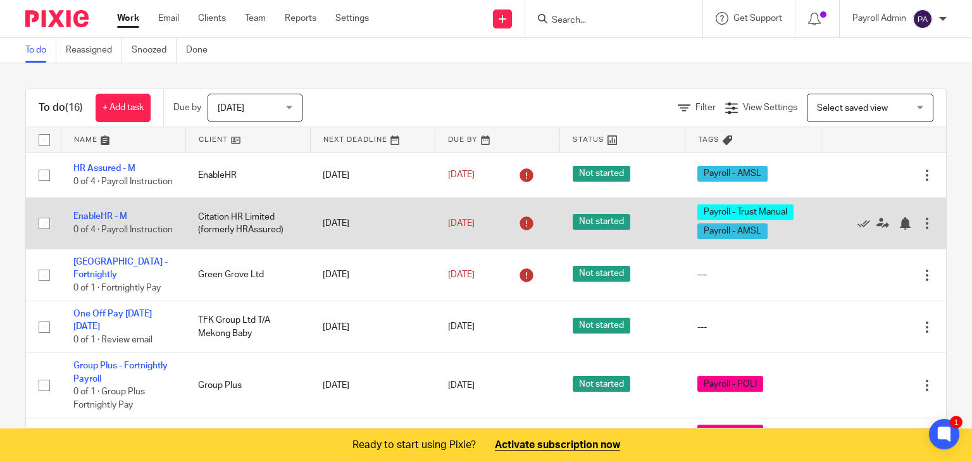
click at [920, 229] on div at bounding box center [926, 223] width 13 height 13
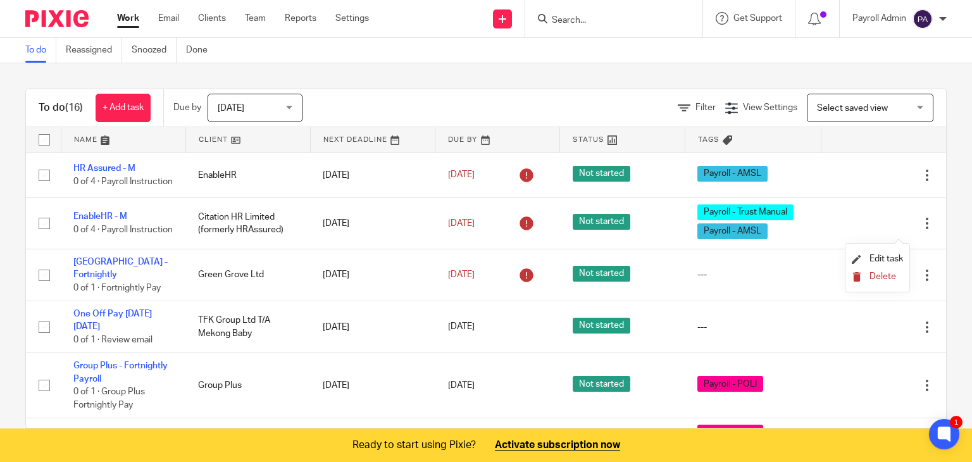
click at [884, 277] on span "Delete" at bounding box center [882, 276] width 27 height 9
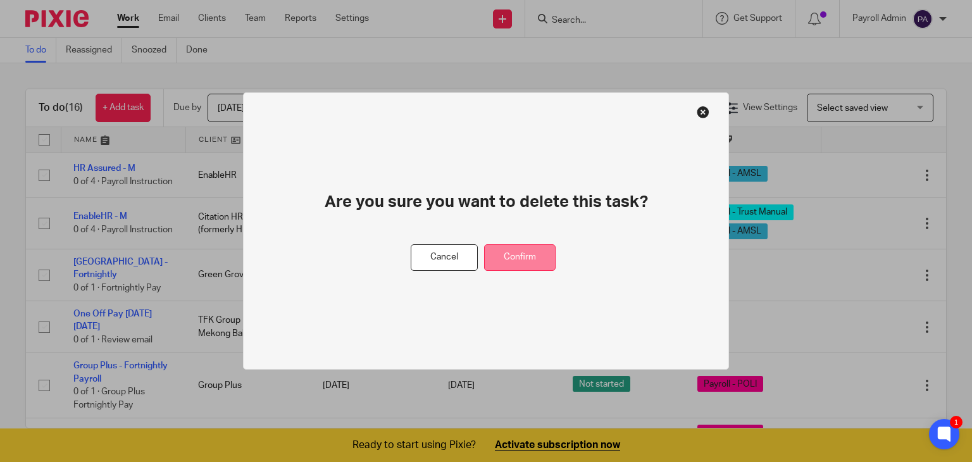
click at [530, 262] on button "Confirm" at bounding box center [519, 257] width 71 height 27
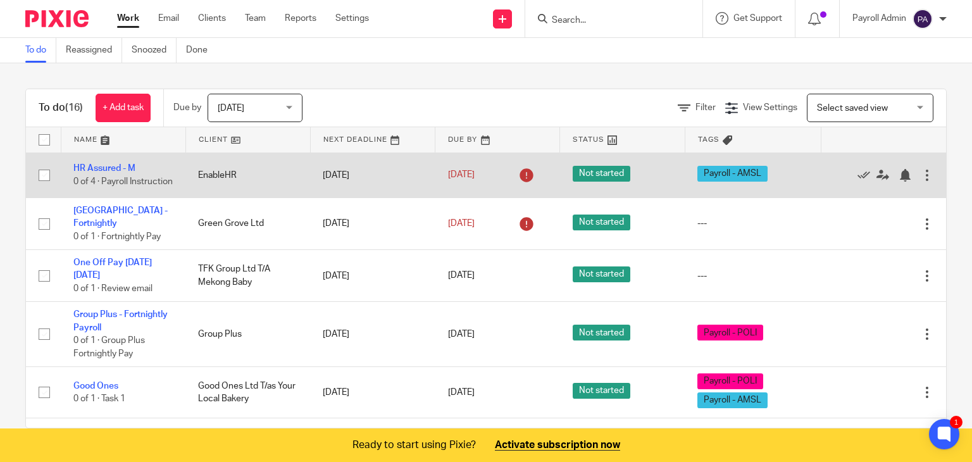
click at [920, 177] on div at bounding box center [926, 175] width 13 height 13
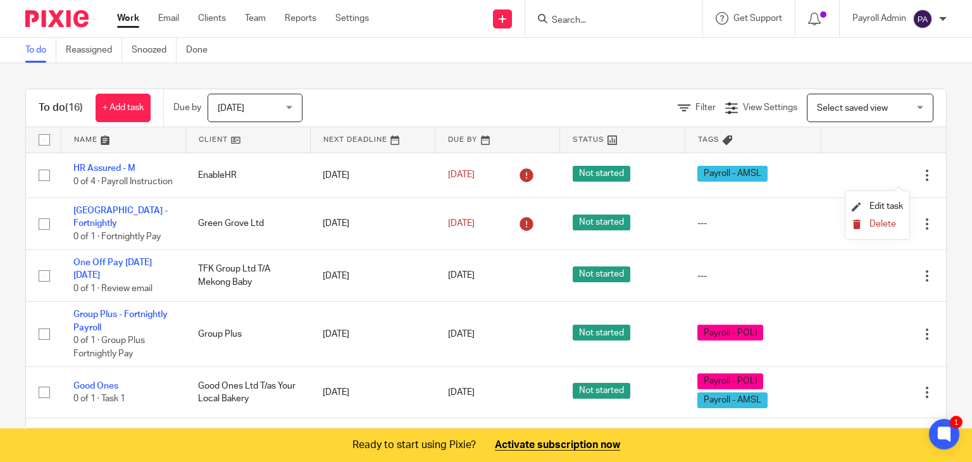
click at [872, 225] on span "Delete" at bounding box center [882, 223] width 27 height 9
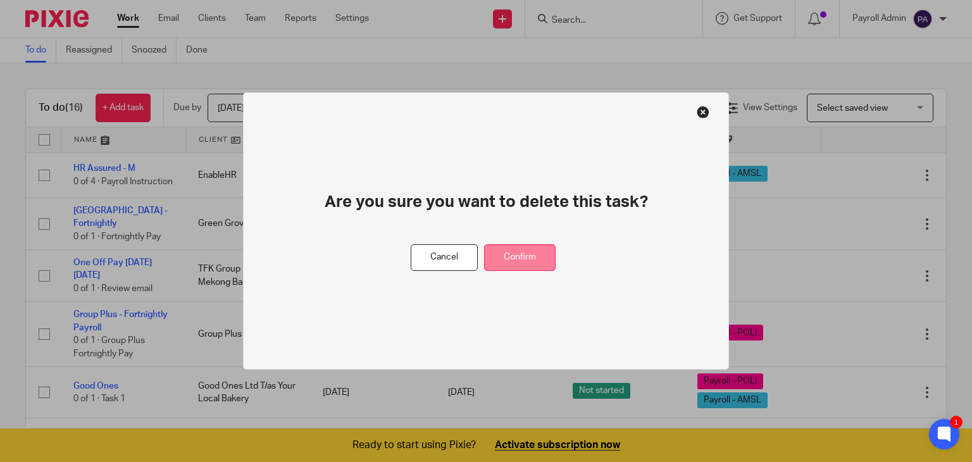
click at [521, 247] on button "Confirm" at bounding box center [519, 257] width 71 height 27
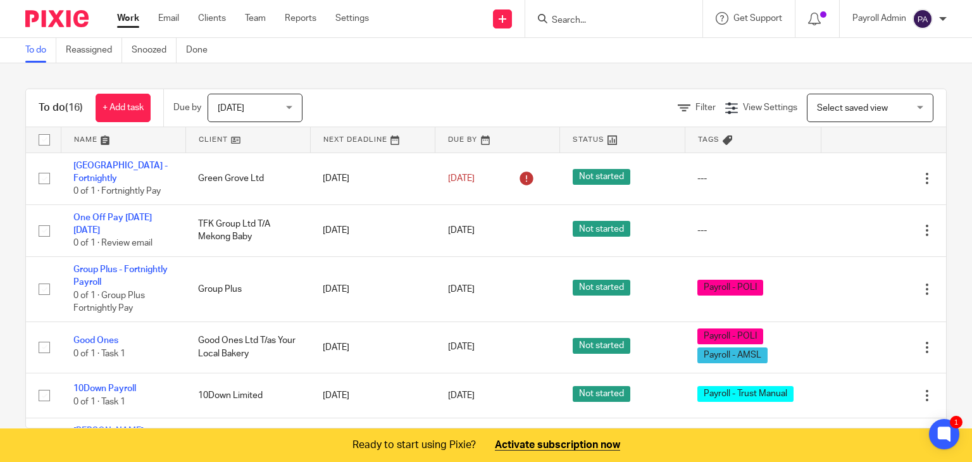
click at [590, 12] on form at bounding box center [617, 19] width 135 height 16
click at [583, 23] on input "Search" at bounding box center [607, 20] width 114 height 11
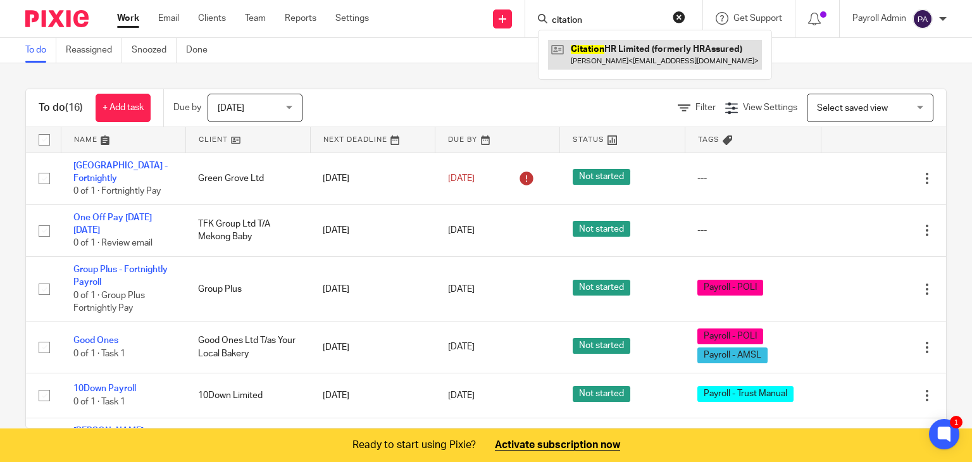
type input "citation"
click at [590, 49] on link at bounding box center [655, 54] width 214 height 29
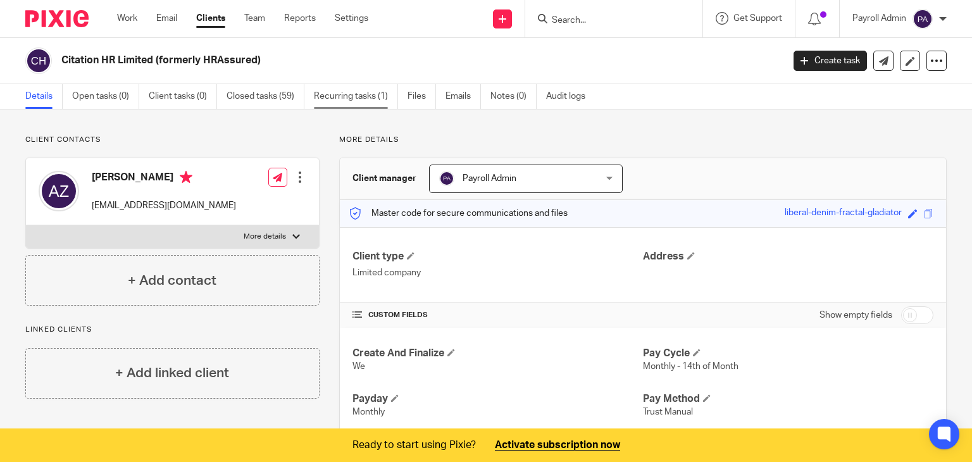
click at [322, 96] on link "Recurring tasks (1)" at bounding box center [356, 96] width 84 height 25
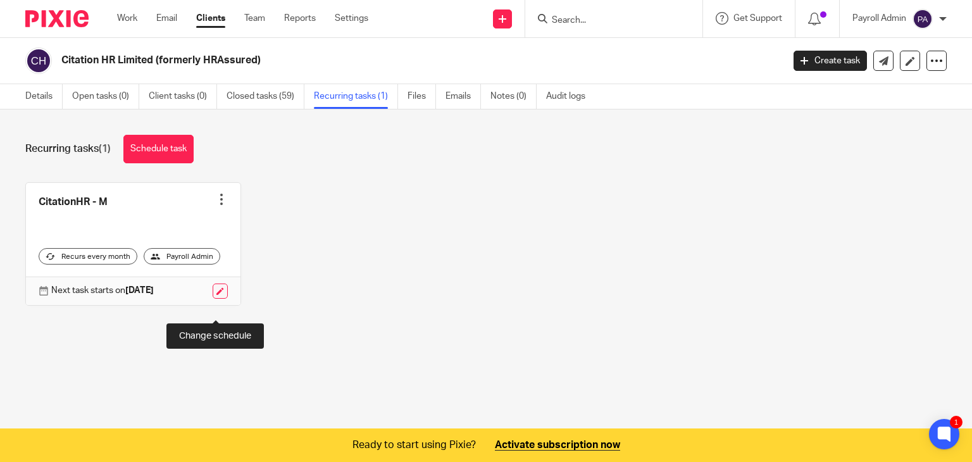
click at [214, 299] on link at bounding box center [220, 290] width 15 height 15
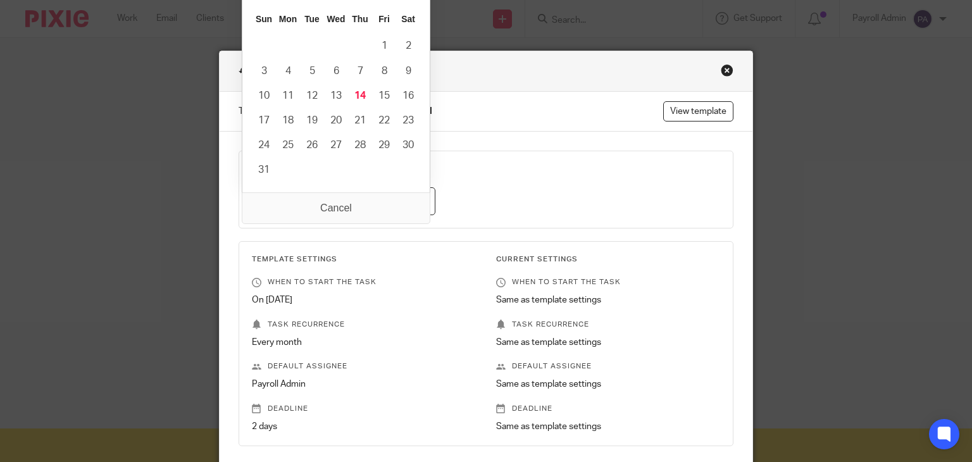
click at [413, 201] on input "[DATE]" at bounding box center [343, 201] width 183 height 28
click at [726, 66] on div "Close this dialog window" at bounding box center [726, 70] width 13 height 13
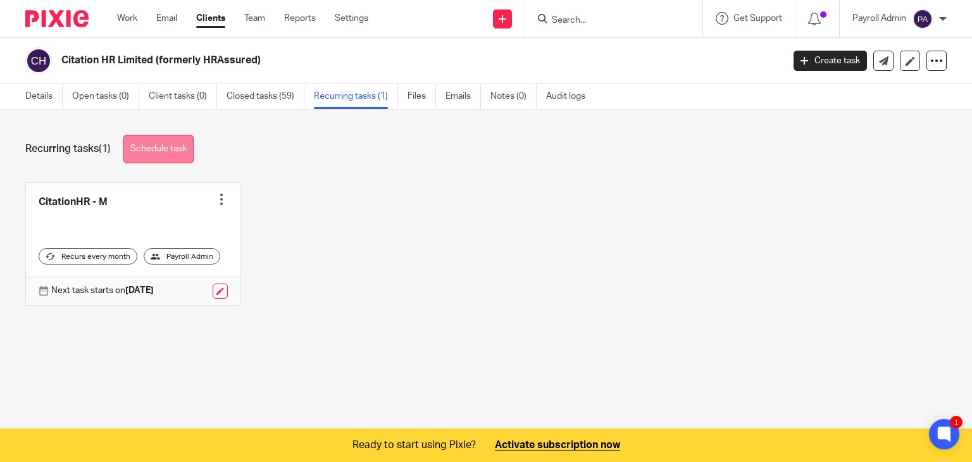
click at [157, 139] on link "Schedule task" at bounding box center [158, 149] width 70 height 28
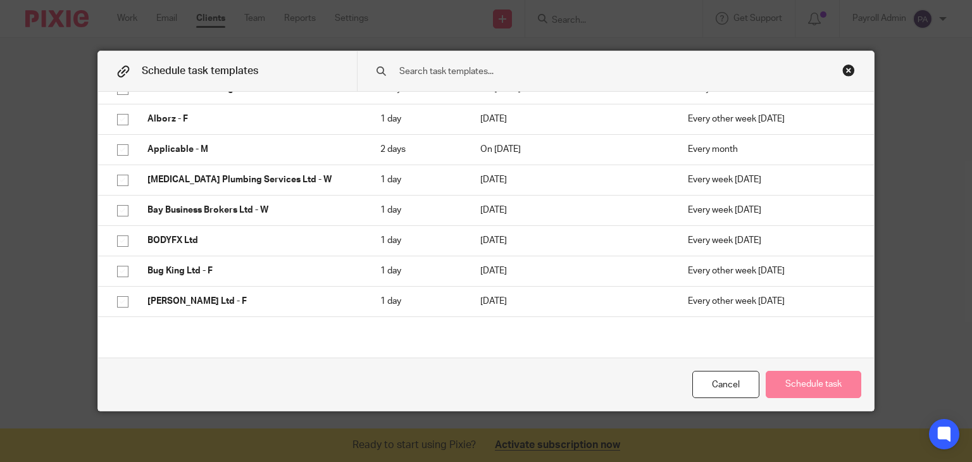
scroll to position [380, 0]
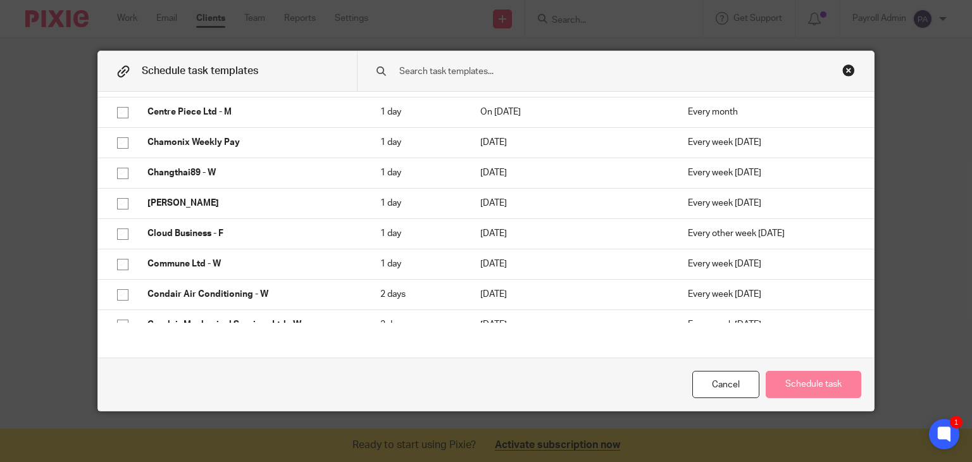
click at [572, 72] on input "text" at bounding box center [597, 72] width 399 height 14
click at [465, 70] on input "text" at bounding box center [597, 72] width 399 height 14
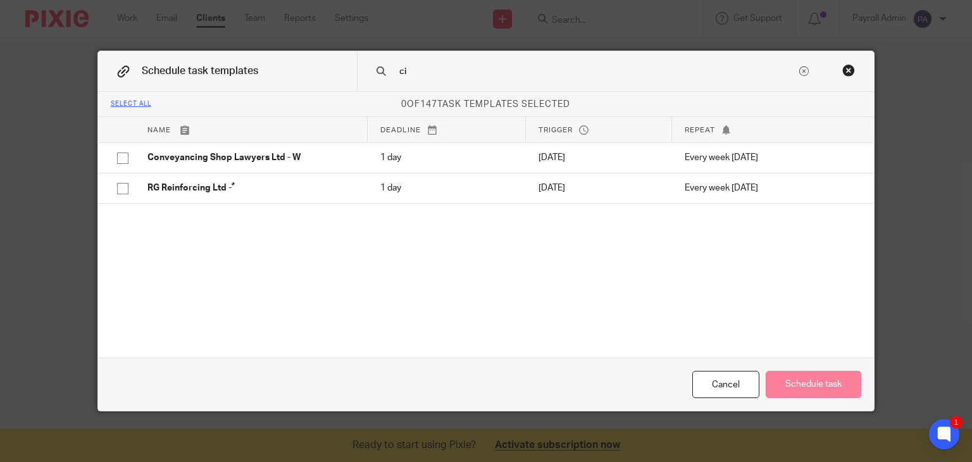
type input "c"
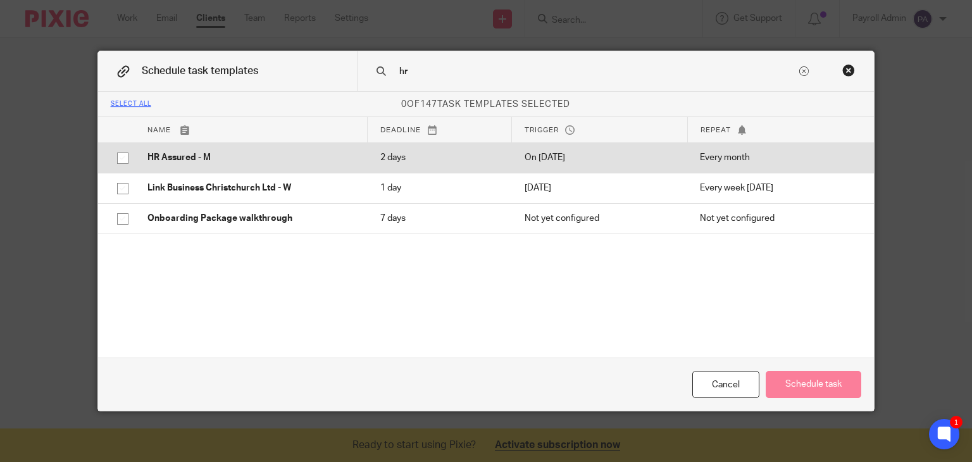
type input "hr"
click at [115, 159] on input "checkbox" at bounding box center [123, 158] width 24 height 24
checkbox input "true"
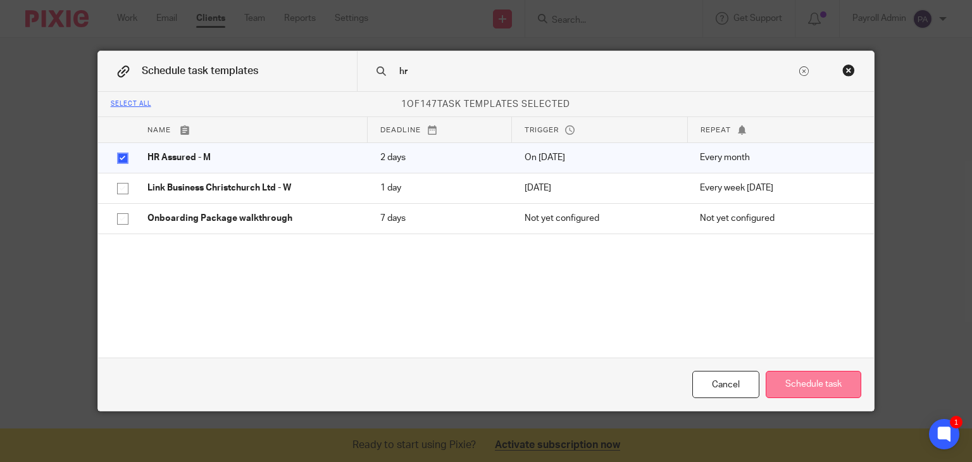
click at [809, 385] on button "Schedule task" at bounding box center [813, 384] width 96 height 27
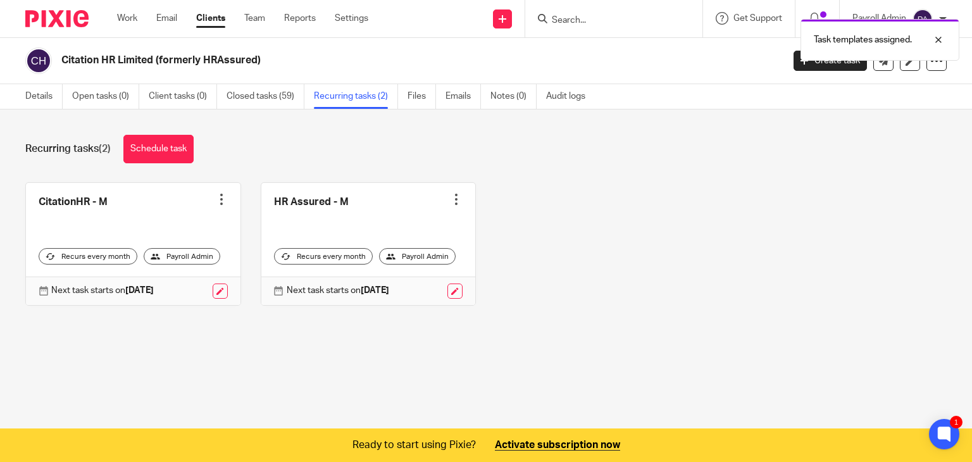
click at [450, 198] on div at bounding box center [456, 199] width 13 height 13
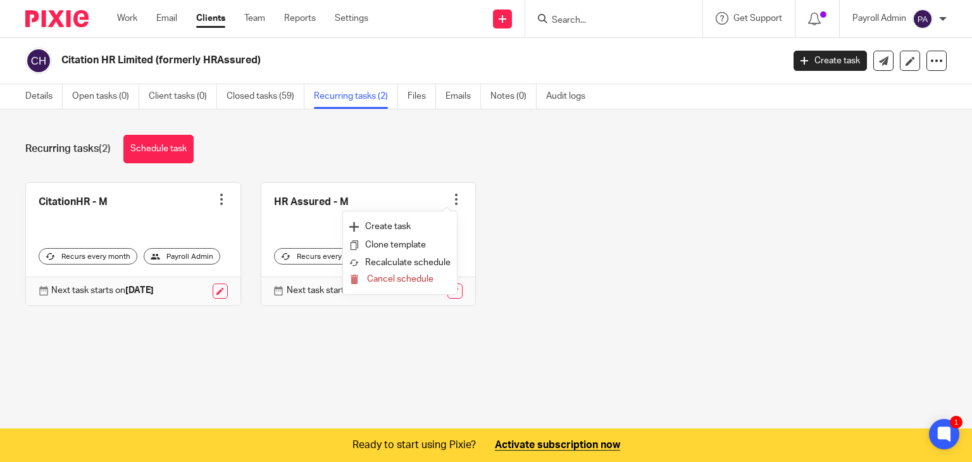
click at [450, 199] on div at bounding box center [456, 199] width 13 height 13
click at [450, 204] on div at bounding box center [456, 199] width 13 height 13
click at [396, 280] on span "Cancel schedule" at bounding box center [400, 279] width 66 height 9
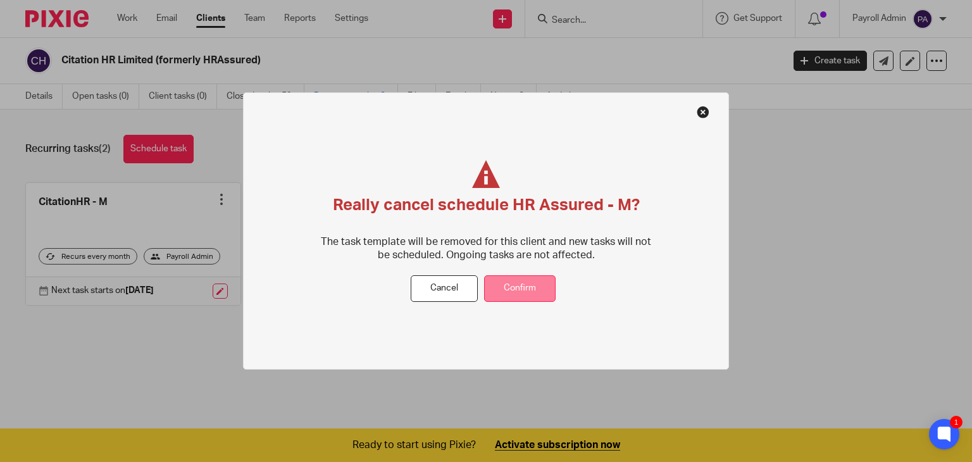
click at [516, 283] on button "Confirm" at bounding box center [519, 288] width 71 height 27
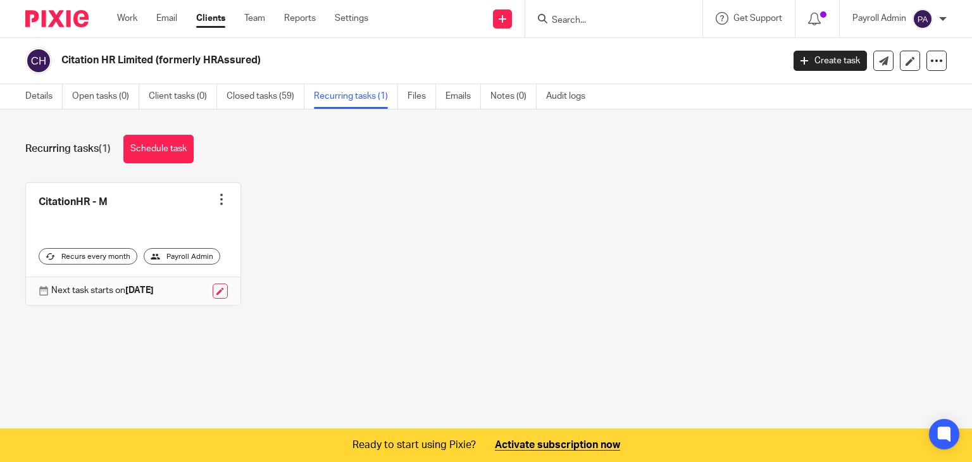
click at [337, 94] on link "Recurring tasks (1)" at bounding box center [356, 96] width 84 height 25
click at [122, 16] on link "Work" at bounding box center [127, 18] width 20 height 13
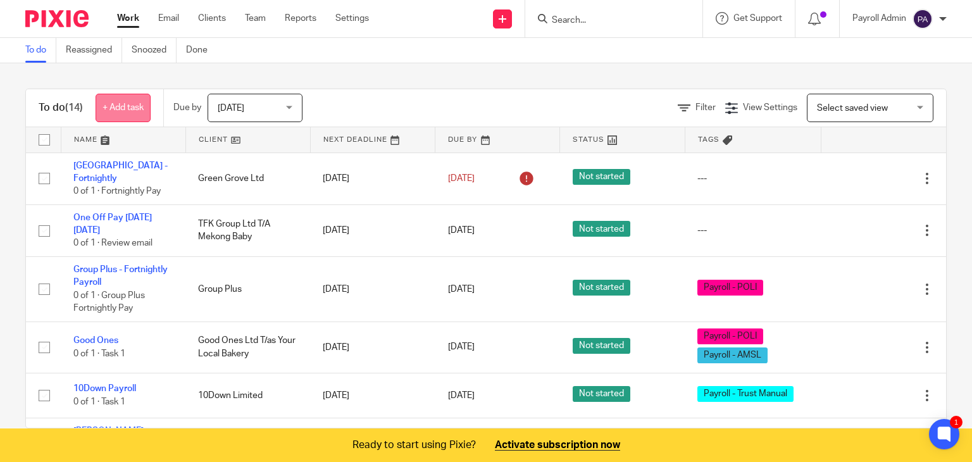
click at [121, 111] on link "+ Add task" at bounding box center [123, 108] width 55 height 28
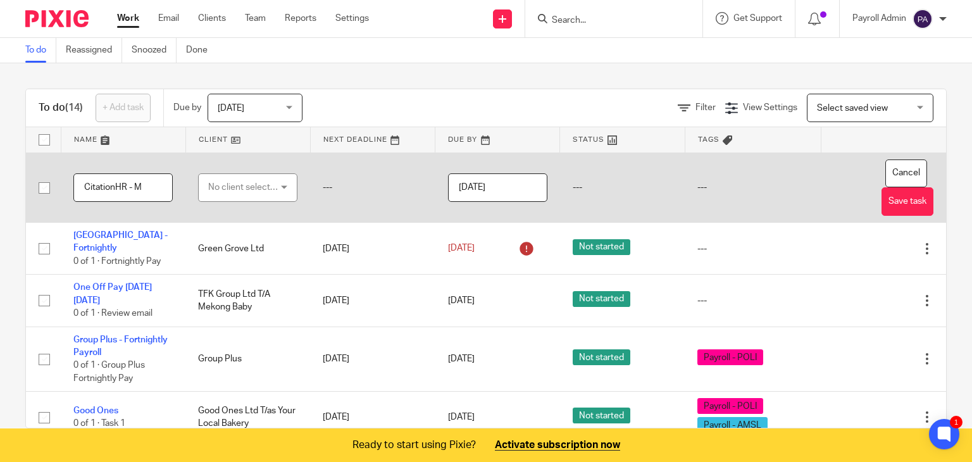
type input "CitationHR - M"
click at [274, 188] on div "No client selected" at bounding box center [247, 187] width 99 height 28
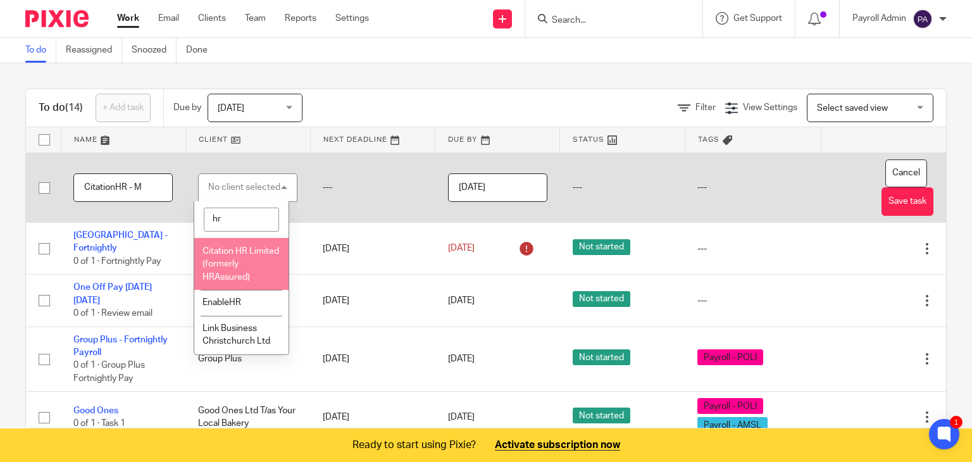
type input "hr"
click at [236, 269] on li "Citation HR Limited (formerly HRAssured)" at bounding box center [241, 264] width 94 height 52
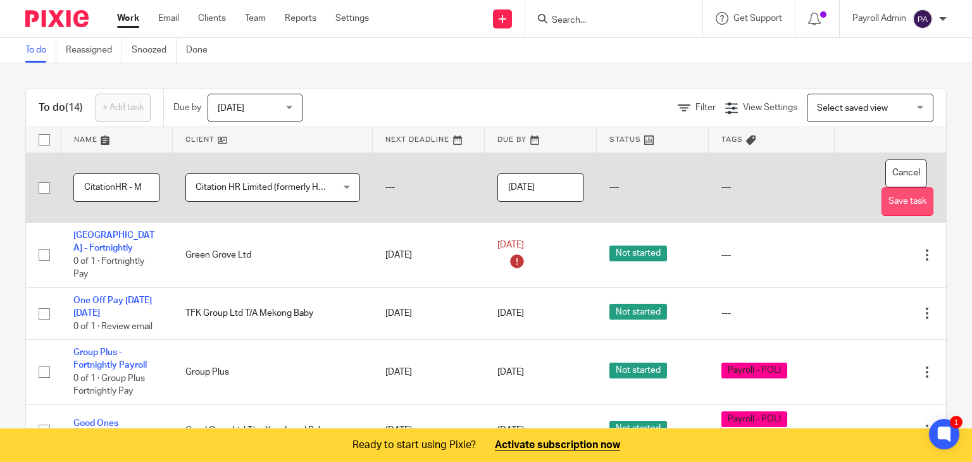
click at [891, 206] on button "Save task" at bounding box center [907, 201] width 52 height 28
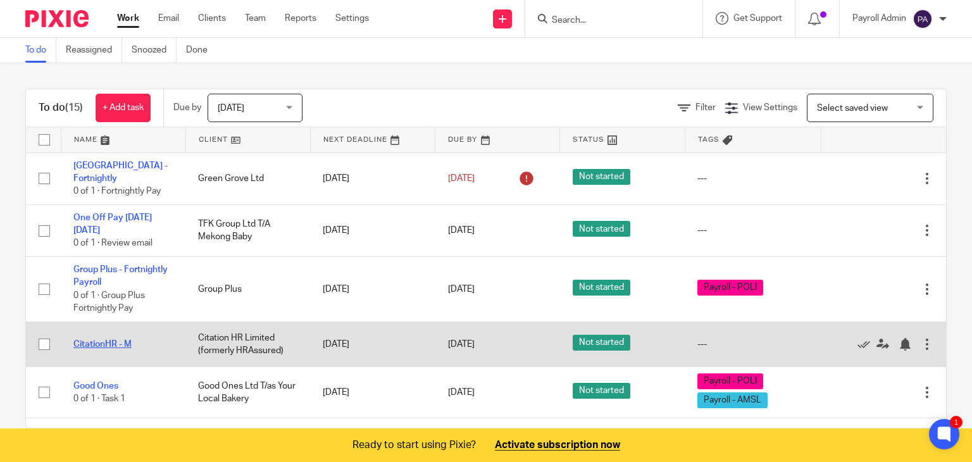
click at [89, 345] on link "CitationHR - M" at bounding box center [102, 344] width 58 height 9
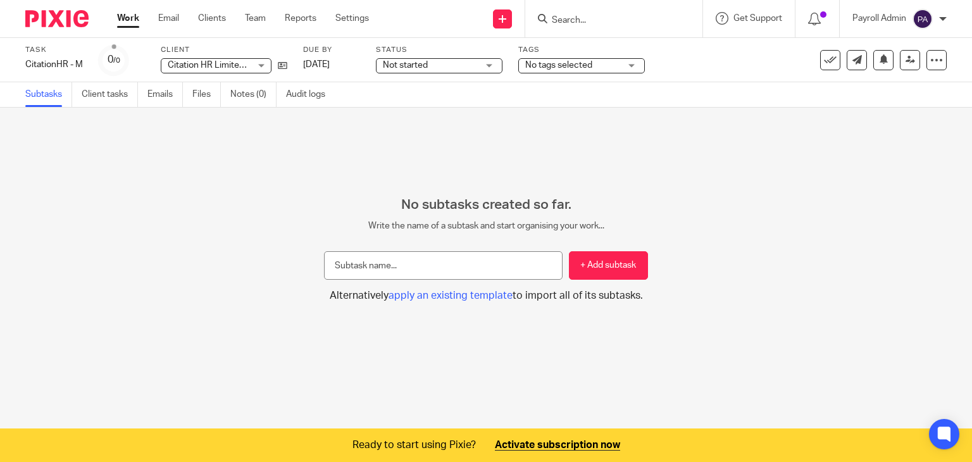
click at [633, 66] on div "No tags selected" at bounding box center [581, 65] width 127 height 15
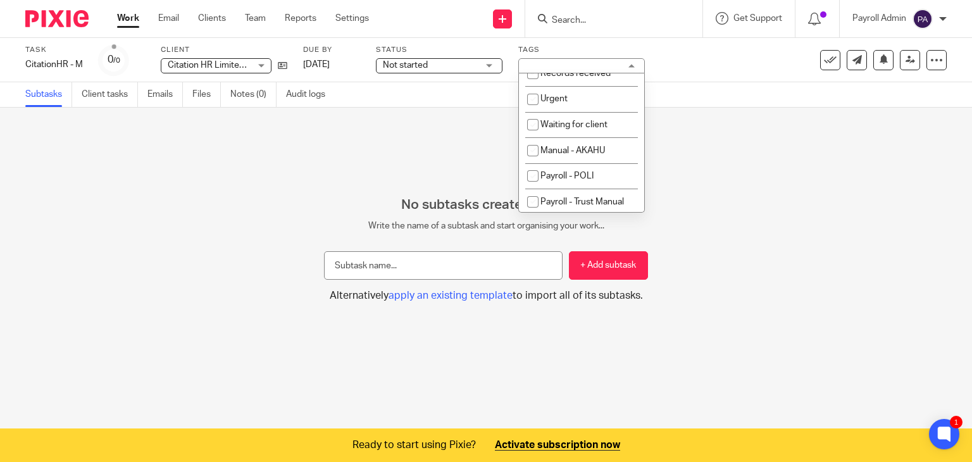
scroll to position [146, 0]
click at [602, 193] on li "Payroll - Trust Manual" at bounding box center [581, 199] width 125 height 26
checkbox input "true"
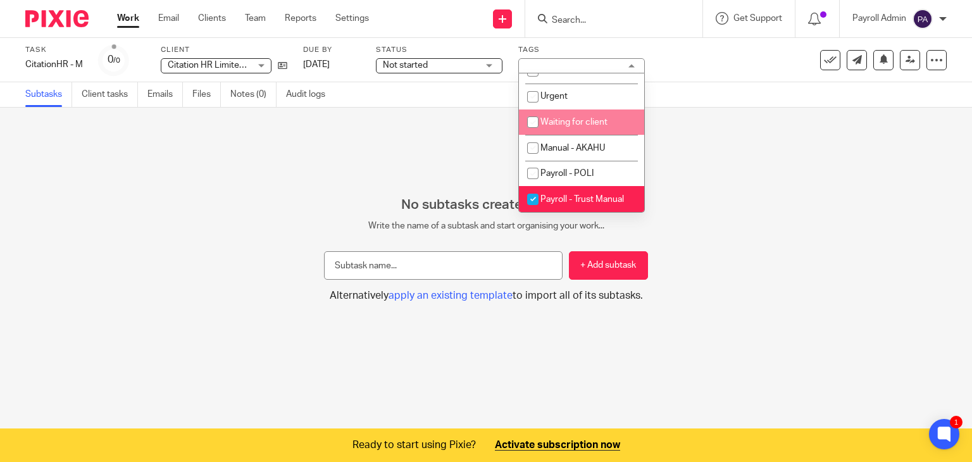
click at [488, 64] on div "Not started Not started" at bounding box center [439, 65] width 127 height 15
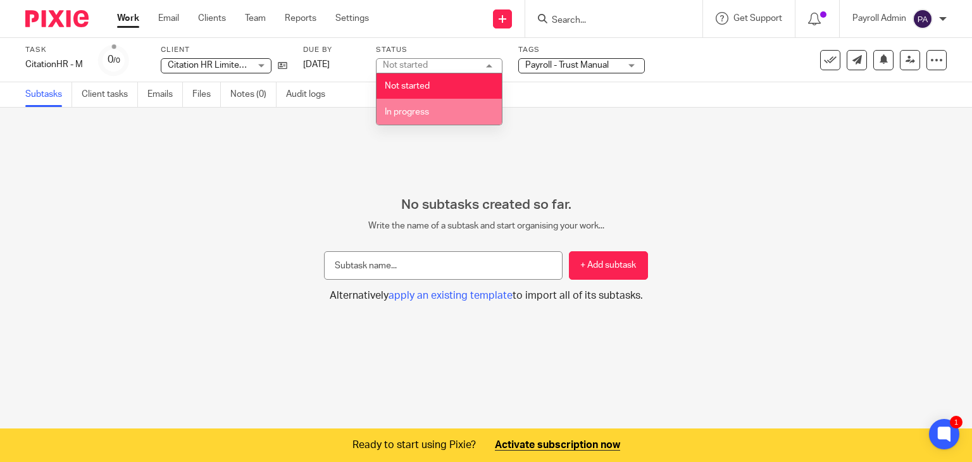
click at [420, 111] on span "In progress" at bounding box center [407, 112] width 44 height 9
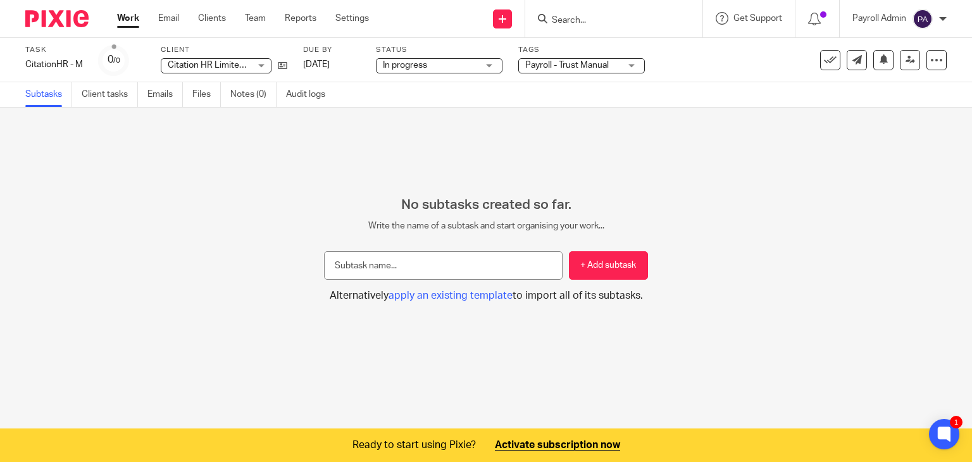
click at [248, 202] on div "No subtasks created so far. Write the name of a subtask and start organising yo…" at bounding box center [486, 250] width 972 height 106
click at [168, 14] on link "Email" at bounding box center [168, 18] width 21 height 13
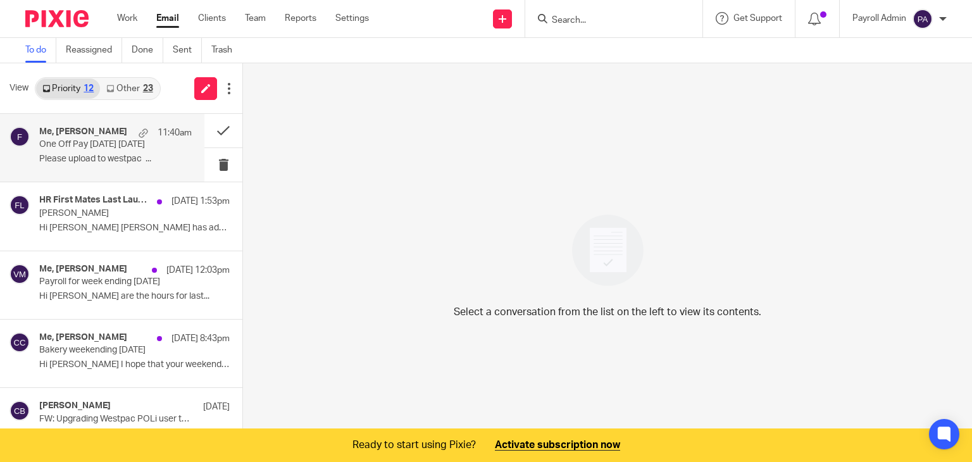
click at [89, 140] on p "One Off Pay [DATE] [DATE]" at bounding box center [100, 144] width 122 height 11
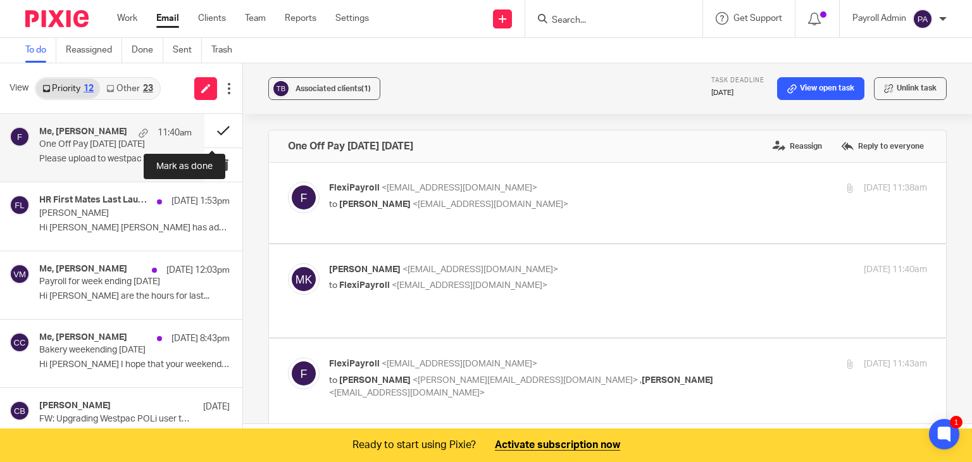
click at [213, 127] on button at bounding box center [223, 131] width 38 height 34
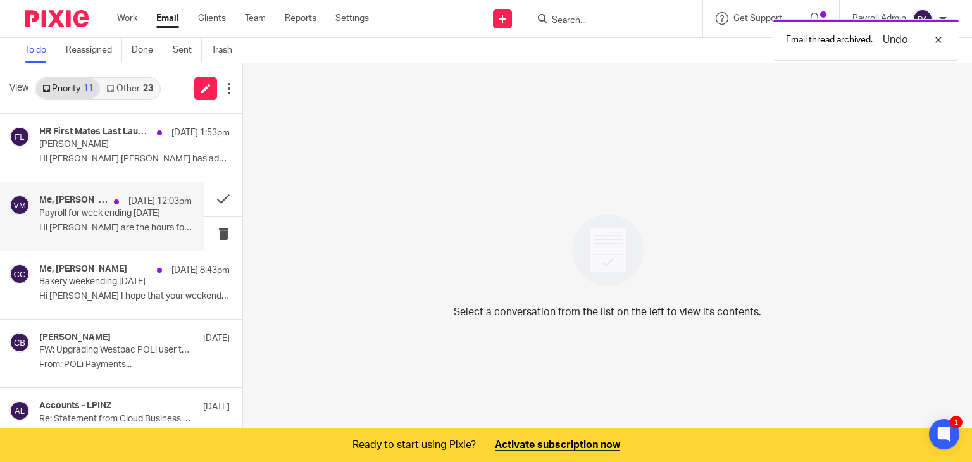
click at [82, 207] on div "Me, Vaughan Monaghan 12 Aug 12:03pm" at bounding box center [115, 201] width 152 height 13
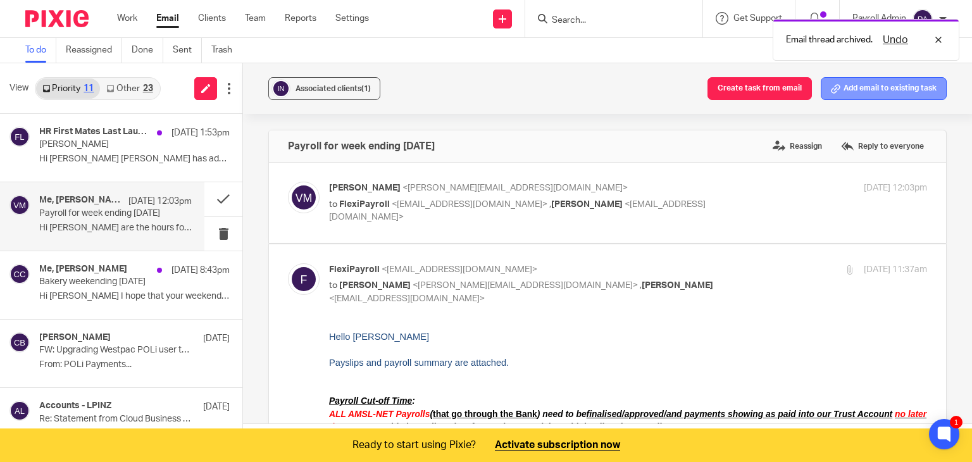
click at [857, 84] on button "Add email to existing task" at bounding box center [883, 88] width 126 height 23
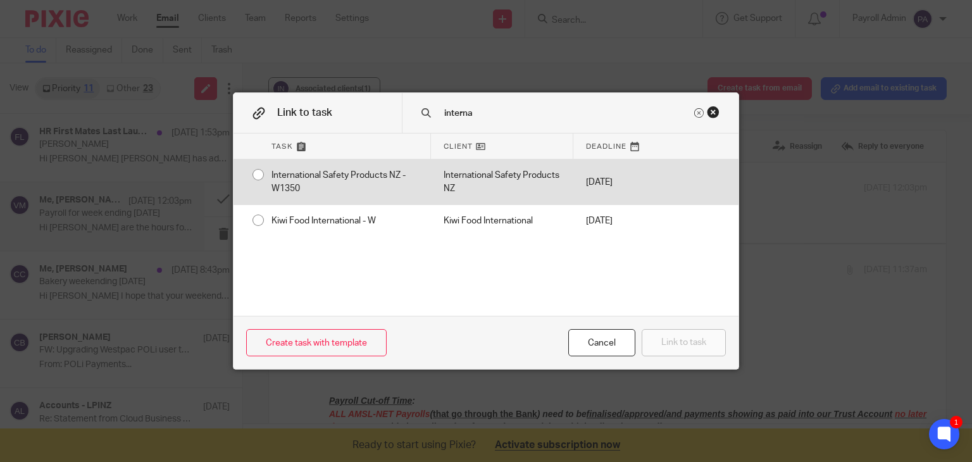
type input "interna"
click at [259, 178] on div "International Safety Products NZ - W1350" at bounding box center [345, 181] width 172 height 45
radio input "true"
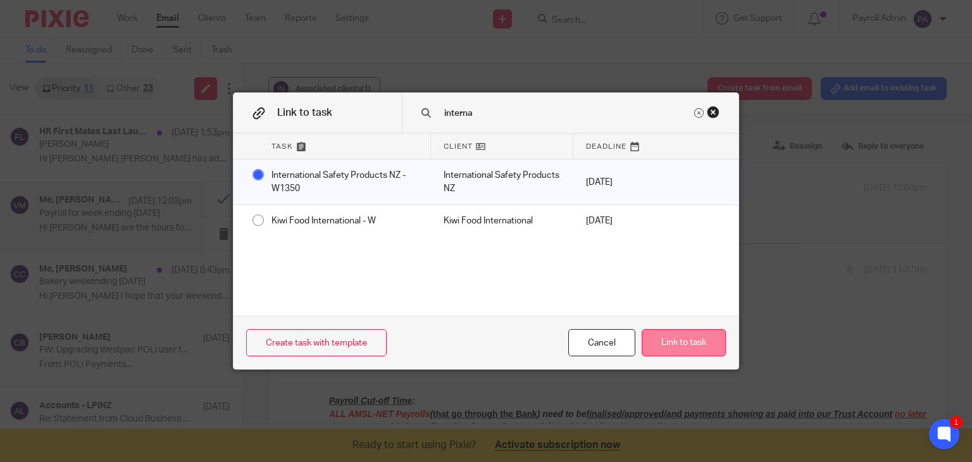
click at [667, 336] on button "Link to task" at bounding box center [683, 342] width 84 height 27
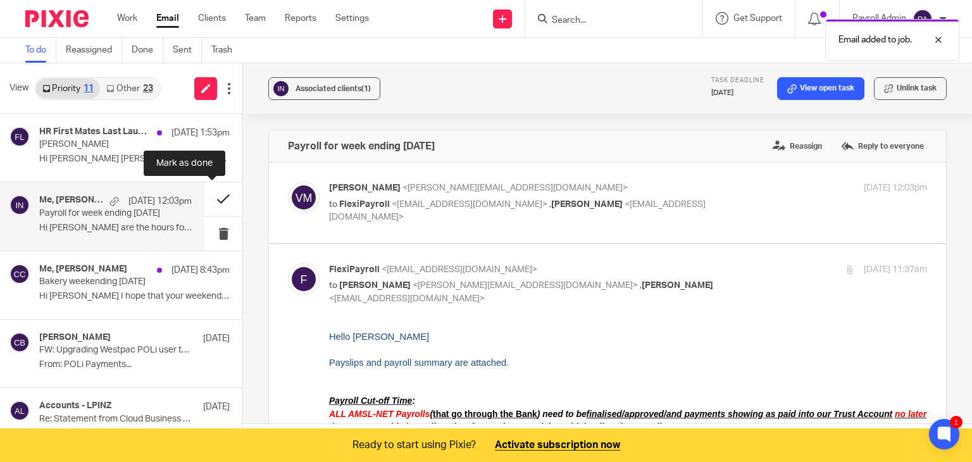
click at [207, 198] on button at bounding box center [223, 199] width 38 height 34
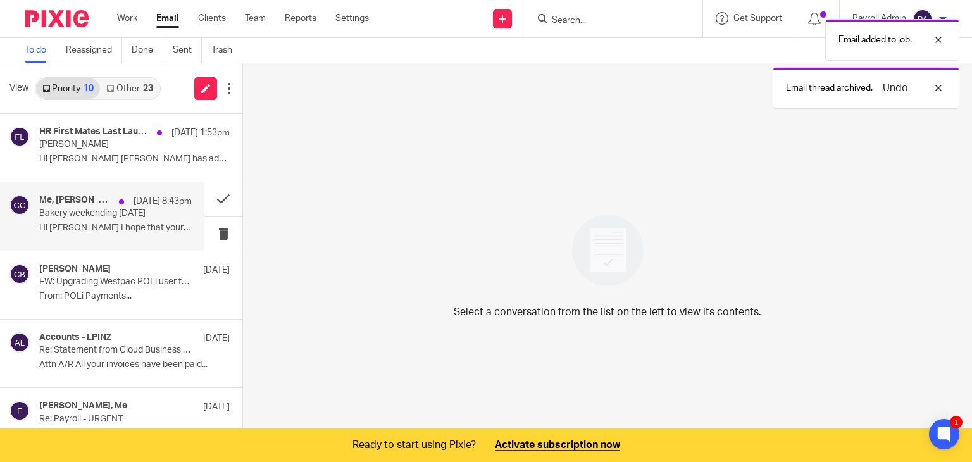
click at [116, 218] on div "Me, Carrie Chitty 11 Aug 8:43pm Bakery weekending 10 August Hi Julie I hope tha…" at bounding box center [115, 216] width 152 height 42
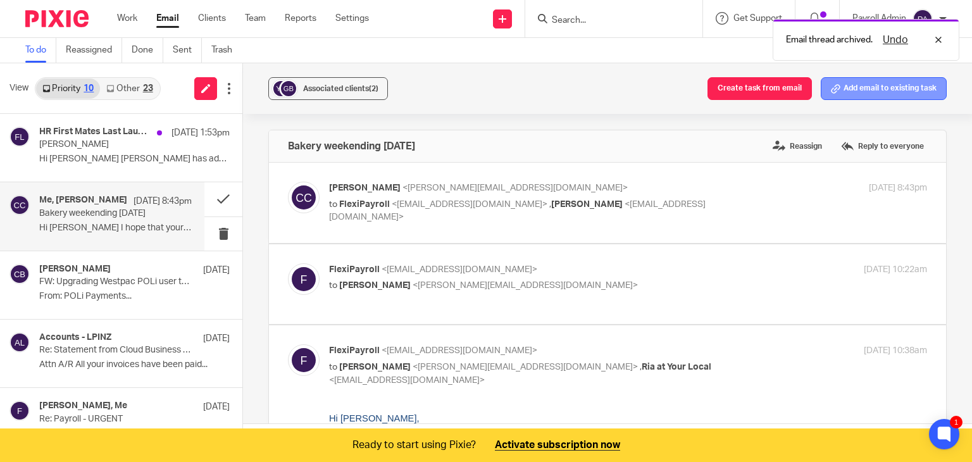
click at [873, 99] on button "Add email to existing task" at bounding box center [883, 88] width 126 height 23
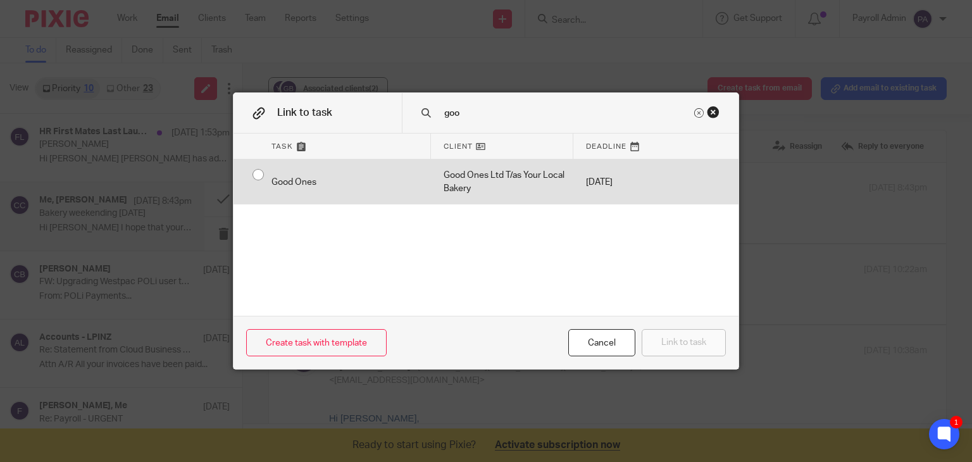
type input "goo"
click at [259, 173] on div "Good Ones" at bounding box center [345, 181] width 172 height 45
radio input "true"
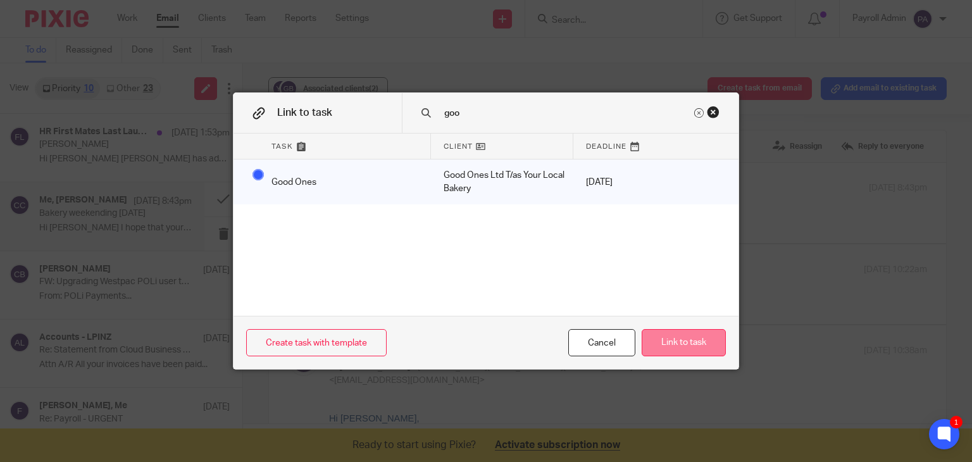
click at [711, 340] on button "Link to task" at bounding box center [683, 342] width 84 height 27
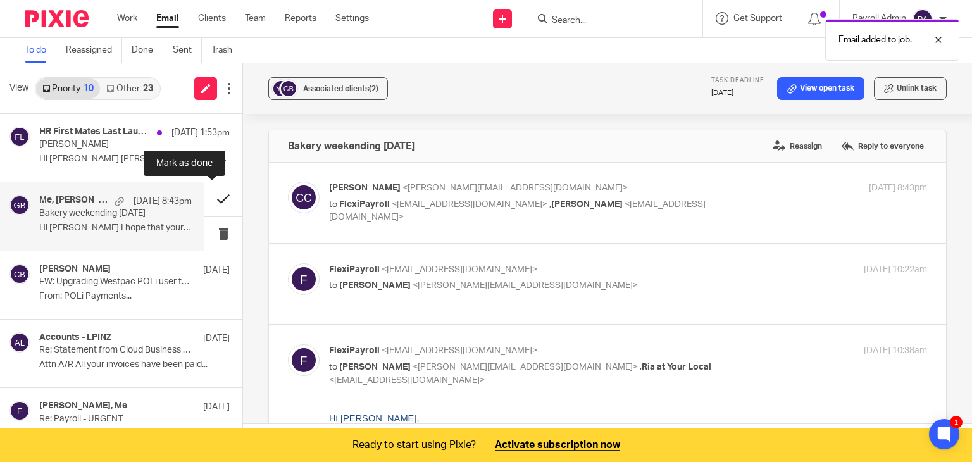
click at [214, 193] on button at bounding box center [223, 199] width 38 height 34
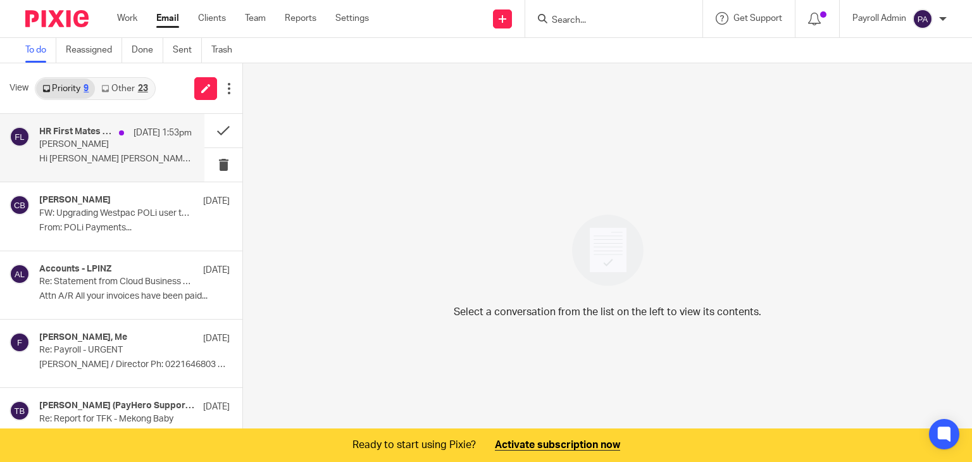
click at [111, 156] on p "Hi [PERSON_NAME] [PERSON_NAME] has advised that..." at bounding box center [115, 159] width 152 height 11
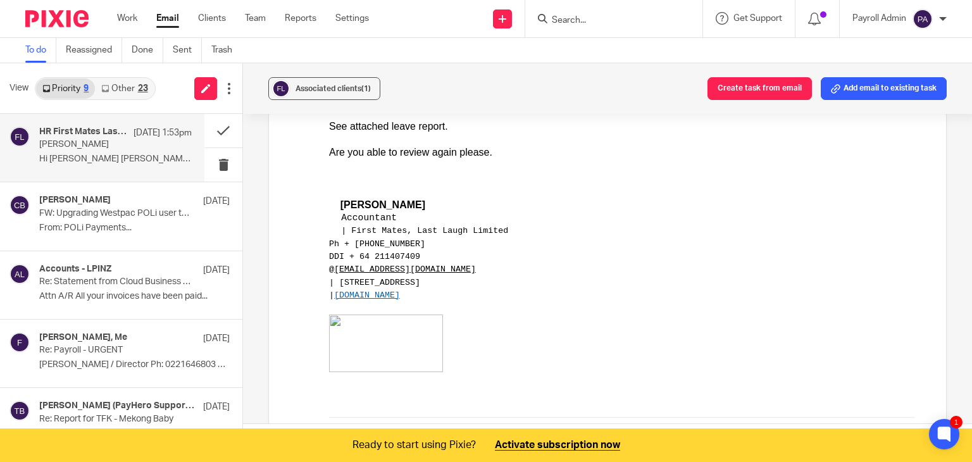
scroll to position [253, 0]
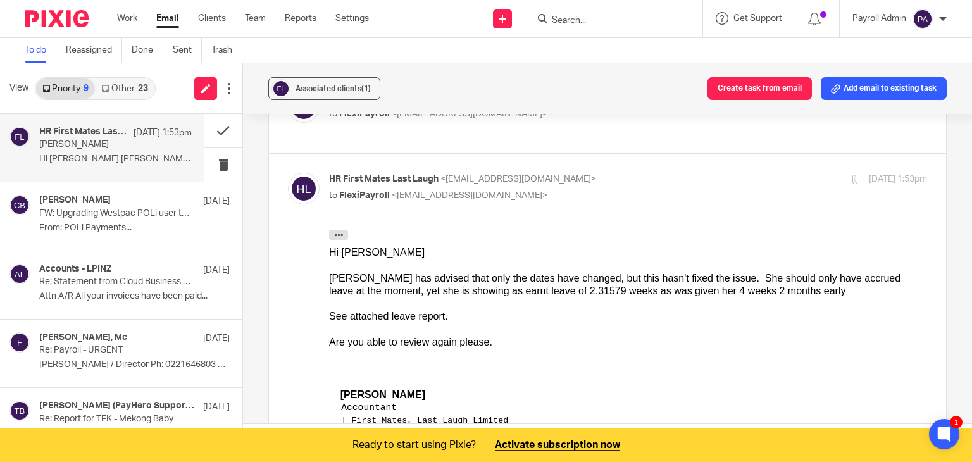
click at [134, 135] on p "[DATE] 1:53pm" at bounding box center [162, 133] width 58 height 13
click at [214, 127] on button at bounding box center [223, 131] width 38 height 34
